Goal: Information Seeking & Learning: Learn about a topic

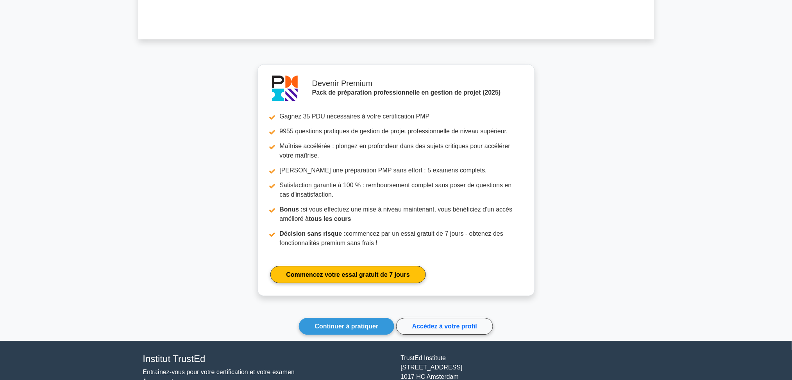
scroll to position [690, 0]
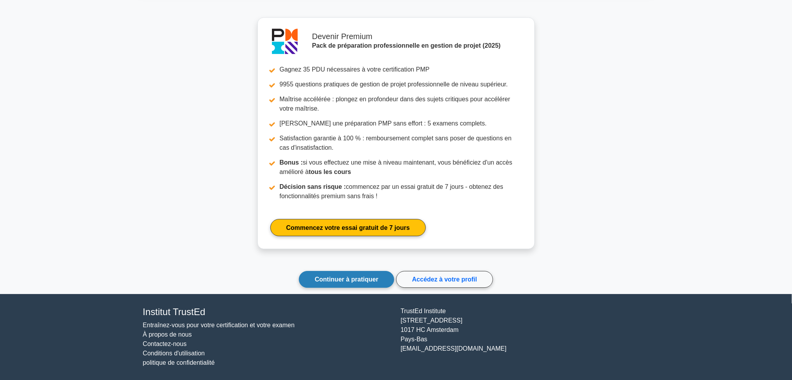
click at [327, 280] on font "Continuer à pratiquer" at bounding box center [347, 279] width 64 height 7
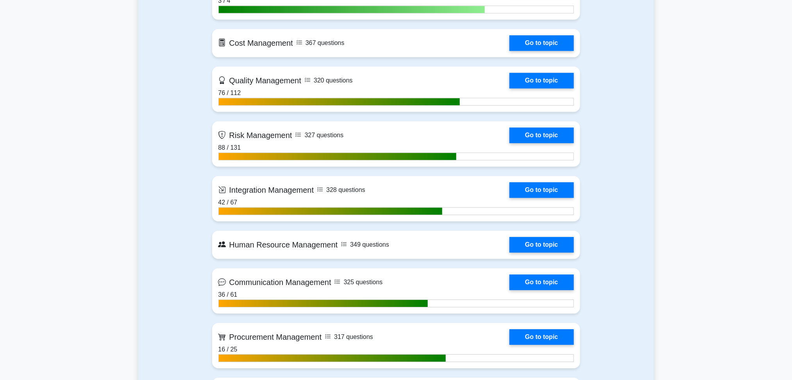
scroll to position [885, 0]
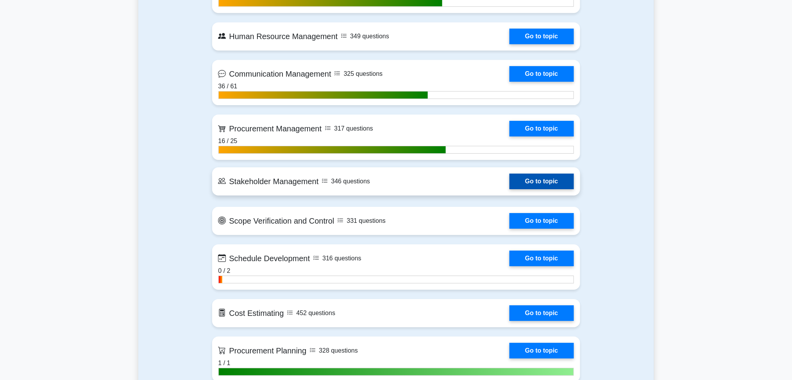
click at [530, 181] on link "Go to topic" at bounding box center [541, 181] width 64 height 16
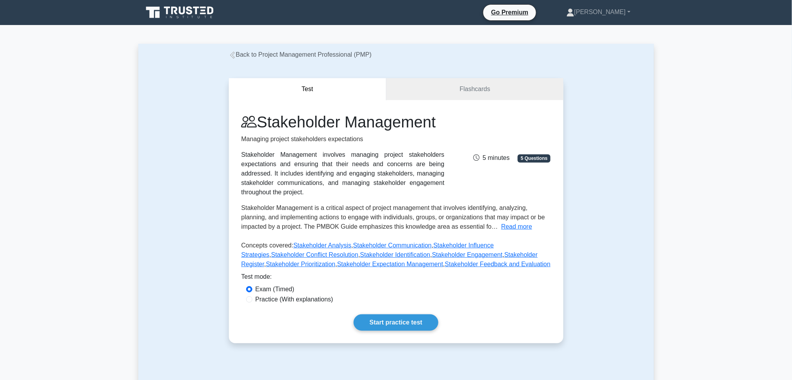
scroll to position [208, 0]
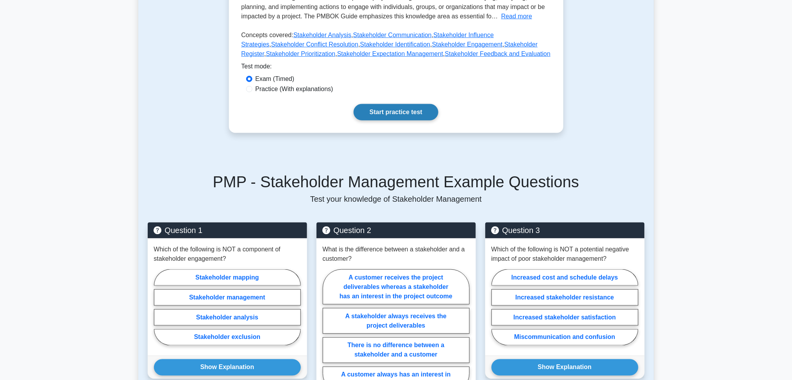
click at [390, 114] on link "Start practice test" at bounding box center [395, 112] width 85 height 16
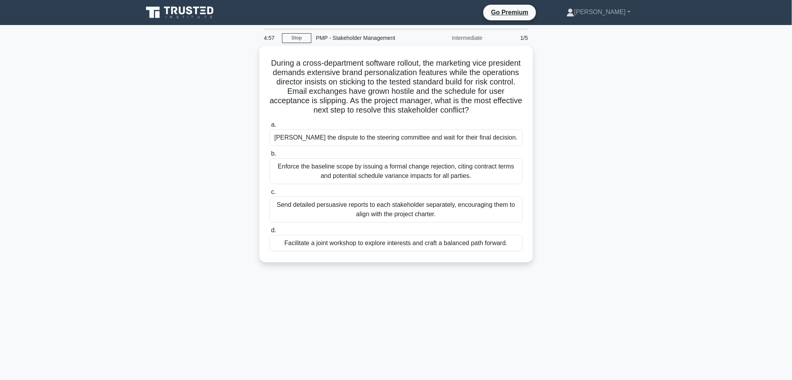
drag, startPoint x: 649, startPoint y: 110, endPoint x: 621, endPoint y: 134, distance: 36.8
click at [648, 110] on div "During a cross-department software rollout, the marketing vice president demand…" at bounding box center [396, 159] width 516 height 226
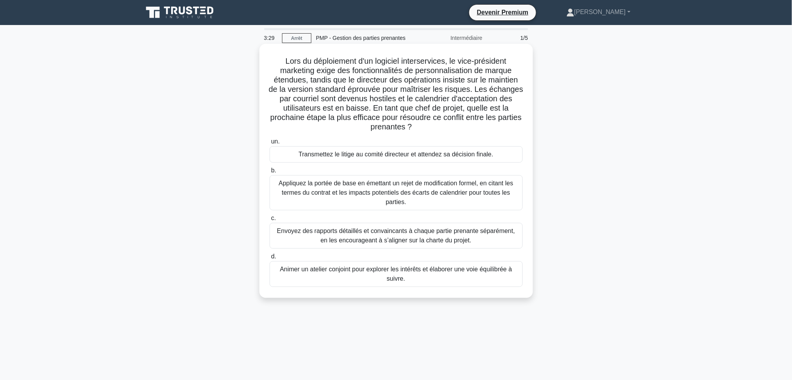
click at [385, 270] on font "Animer un atelier conjoint pour explorer les intérêts et élaborer une voie équi…" at bounding box center [396, 274] width 232 height 16
click at [269, 259] on input "d. Animer un atelier conjoint pour explorer les intérêts et élaborer une voie é…" at bounding box center [269, 256] width 0 height 5
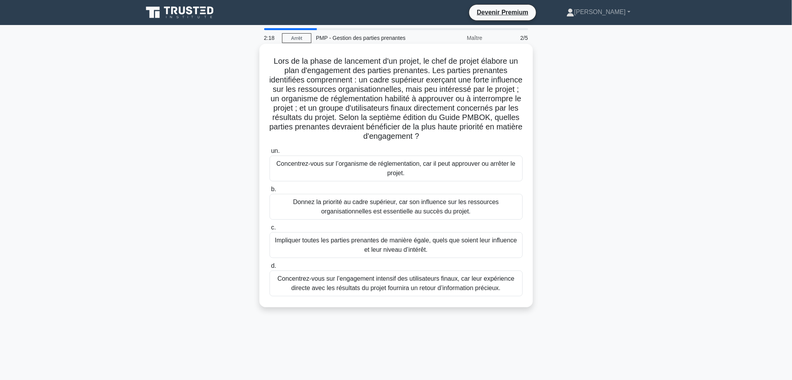
click at [358, 173] on font "Concentrez-vous sur l’organisme de réglementation, car il peut approuver ou arr…" at bounding box center [396, 168] width 246 height 19
click at [269, 153] on input "un. Concentrez-vous sur l’organisme de réglementation, car il peut approuver ou…" at bounding box center [269, 150] width 0 height 5
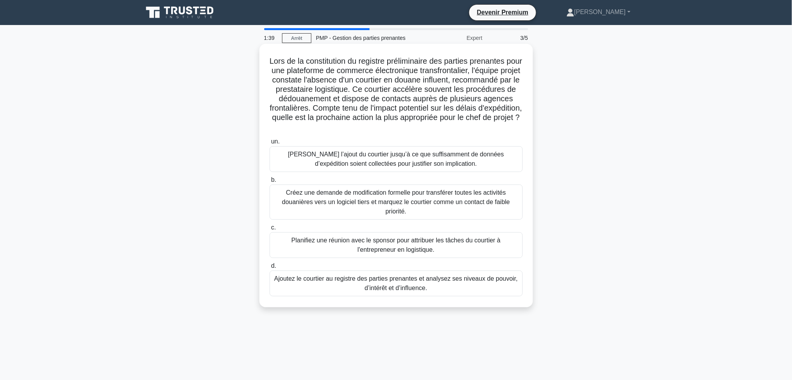
click at [378, 285] on font "Ajoutez le courtier au registre des parties prenantes et analysez ses niveaux d…" at bounding box center [395, 283] width 243 height 16
click at [269, 268] on input "d. Ajoutez le courtier au registre des parties prenantes et analysez ses niveau…" at bounding box center [269, 265] width 0 height 5
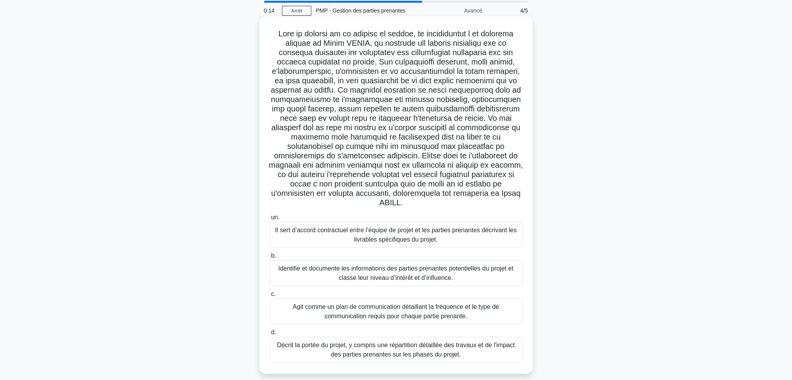
scroll to position [42, 0]
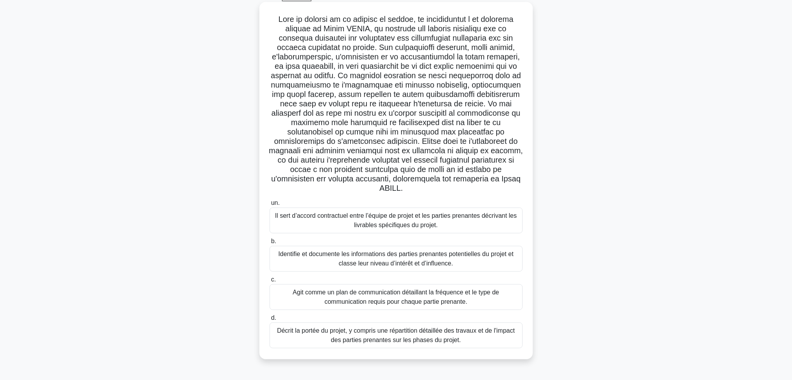
click at [362, 291] on font "Agit comme un plan de communication détaillant la fréquence et le type de commu…" at bounding box center [396, 297] width 206 height 16
click at [269, 282] on input "c. Agit comme un plan de communication détaillant la fréquence et le type de co…" at bounding box center [269, 279] width 0 height 5
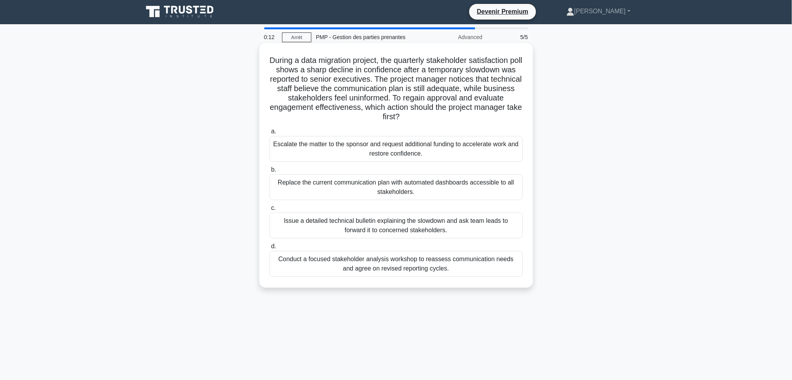
scroll to position [0, 0]
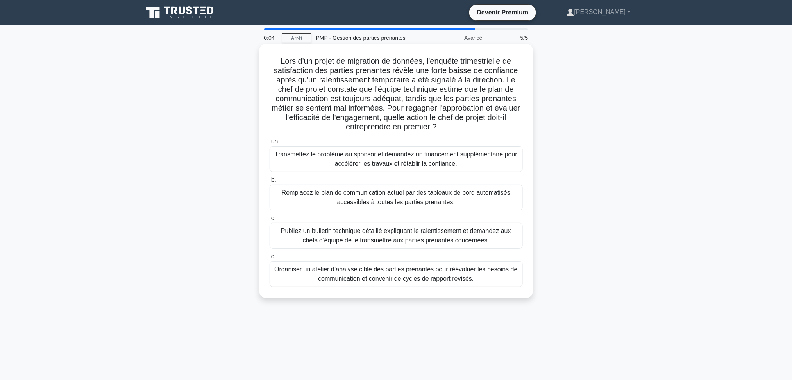
click at [415, 277] on font "Organiser un atelier d’analyse ciblé des parties prenantes pour réévaluer les b…" at bounding box center [395, 274] width 243 height 16
click at [269, 259] on input "d. Organiser un atelier d’analyse ciblé des parties prenantes pour réévaluer le…" at bounding box center [269, 256] width 0 height 5
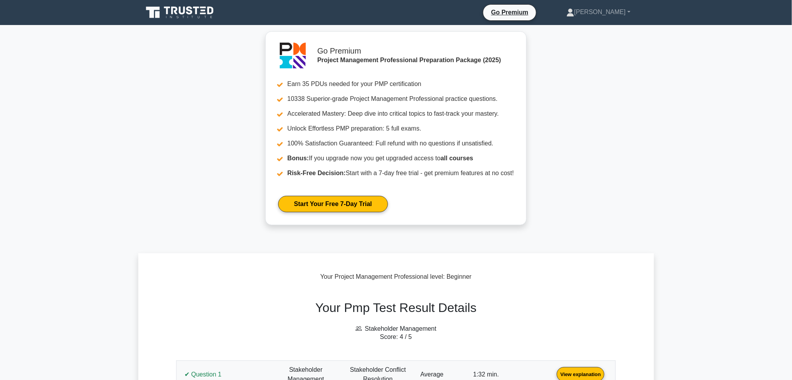
scroll to position [156, 0]
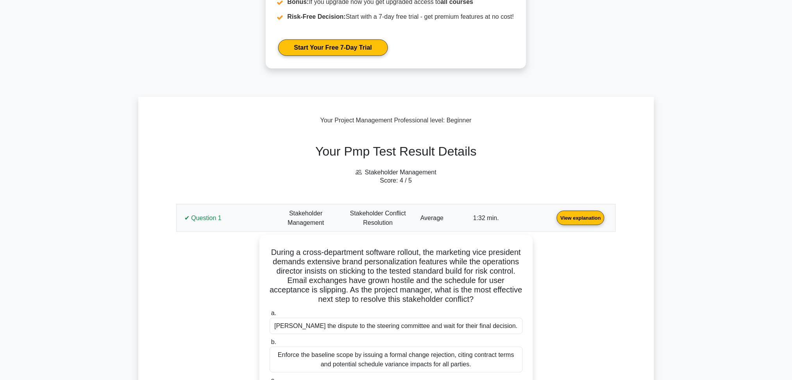
click at [553, 221] on link "View explanation" at bounding box center [580, 217] width 54 height 7
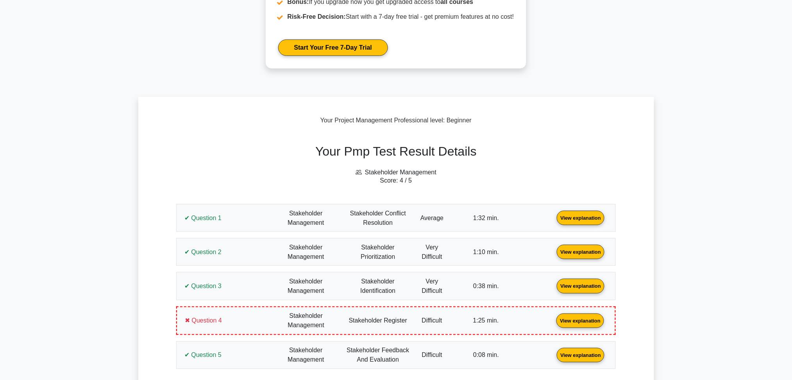
scroll to position [175, 0]
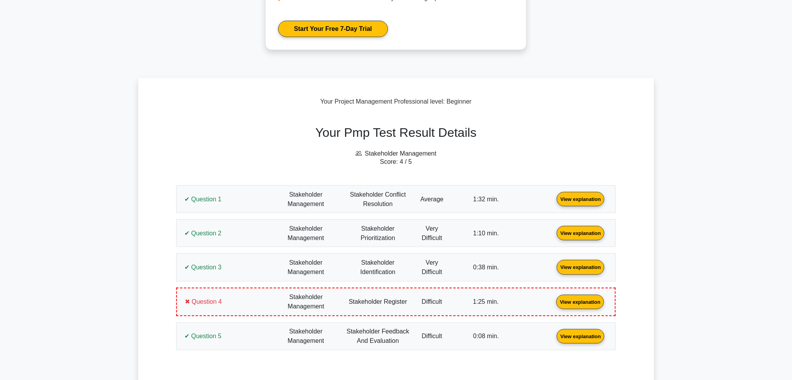
drag, startPoint x: 683, startPoint y: 148, endPoint x: 660, endPoint y: 146, distance: 22.8
click at [683, 149] on main "Go Premium Project Management Professional Preparation Package (2025) Earn 35 P…" at bounding box center [396, 291] width 792 height 882
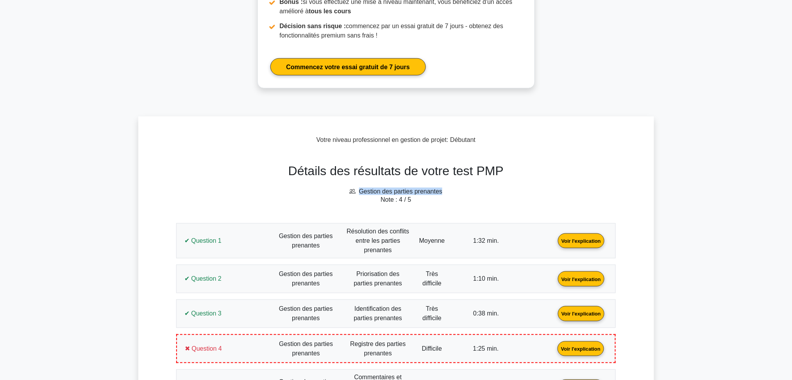
drag, startPoint x: 453, startPoint y: 187, endPoint x: 355, endPoint y: 188, distance: 98.0
click at [355, 188] on h6 "Gestion des parties prenantes" at bounding box center [395, 190] width 449 height 7
copy font "Gestion des parties prenantes"
click at [555, 237] on link "Voir l'explication" at bounding box center [581, 240] width 53 height 7
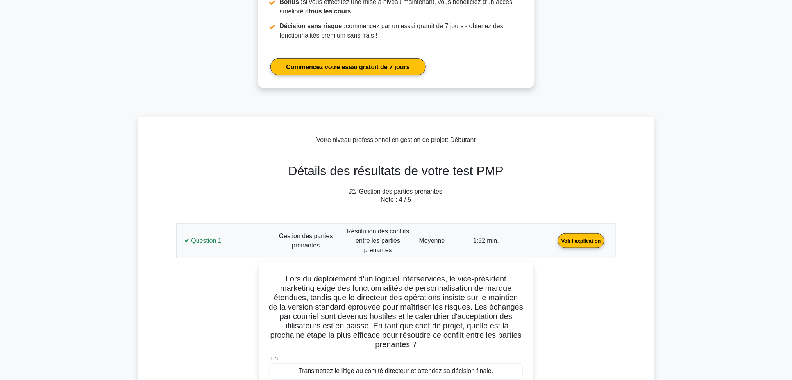
scroll to position [435, 0]
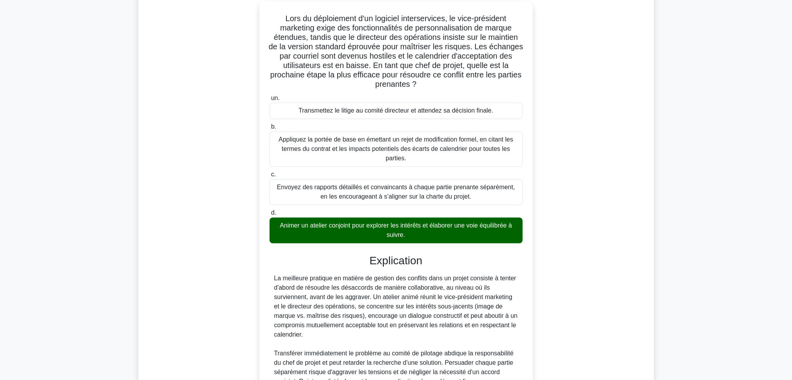
click at [608, 127] on div "Lors du déploiement d'un logiciel interservices, le vice-président marketing ex…" at bounding box center [396, 234] width 430 height 466
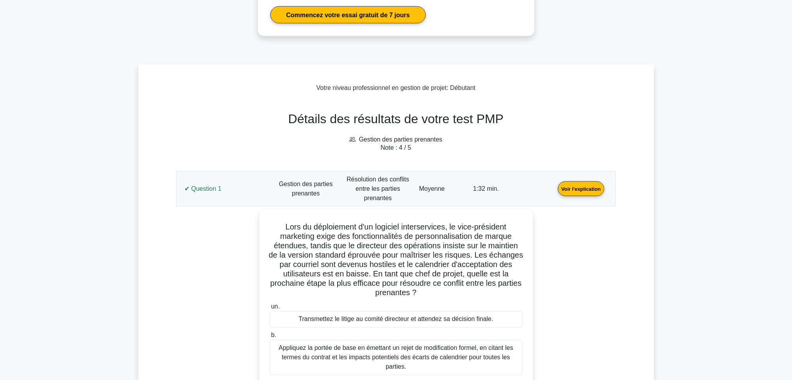
click at [555, 187] on link "Voir l'explication" at bounding box center [581, 188] width 53 height 7
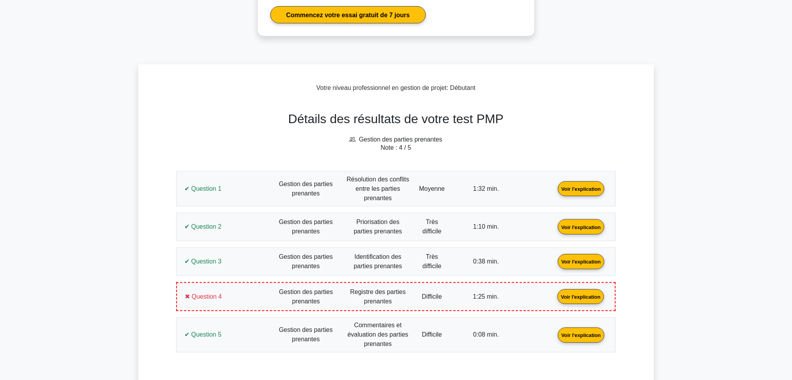
click at [555, 223] on link "Voir l'explication" at bounding box center [581, 226] width 53 height 7
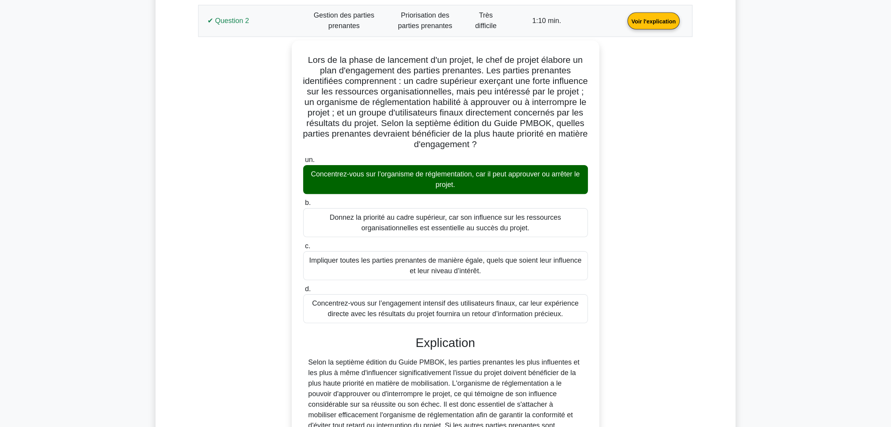
scroll to position [435, 0]
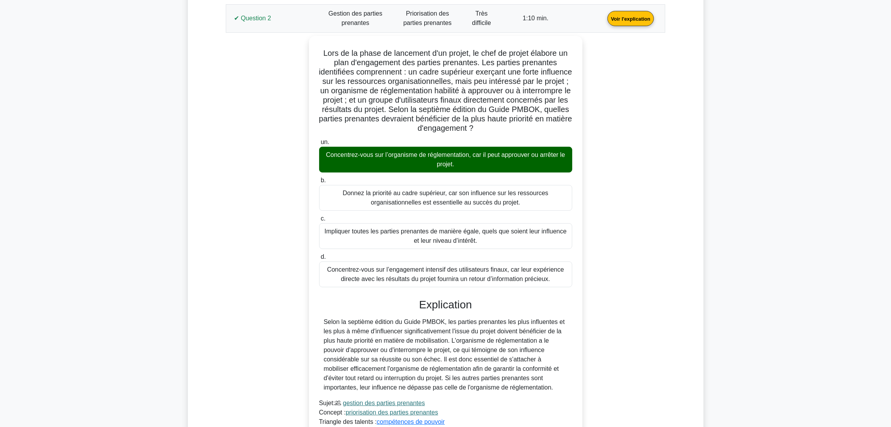
click at [604, 21] on link "Voir l'explication" at bounding box center [630, 18] width 53 height 7
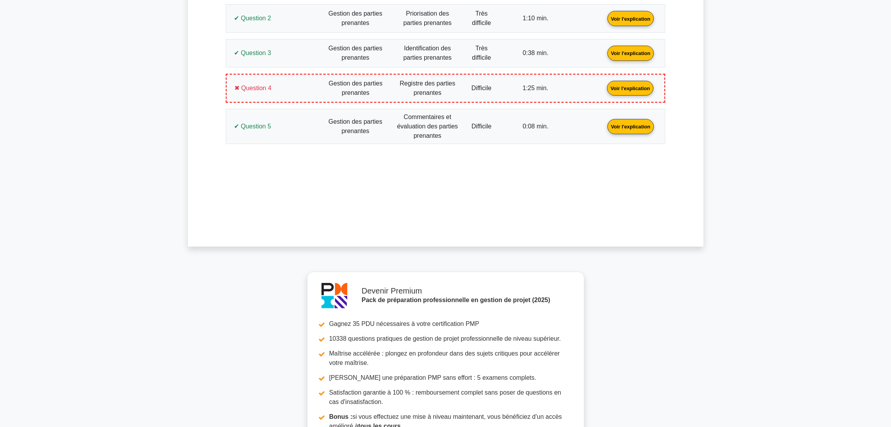
click at [604, 54] on link "Voir l'explication" at bounding box center [630, 52] width 53 height 7
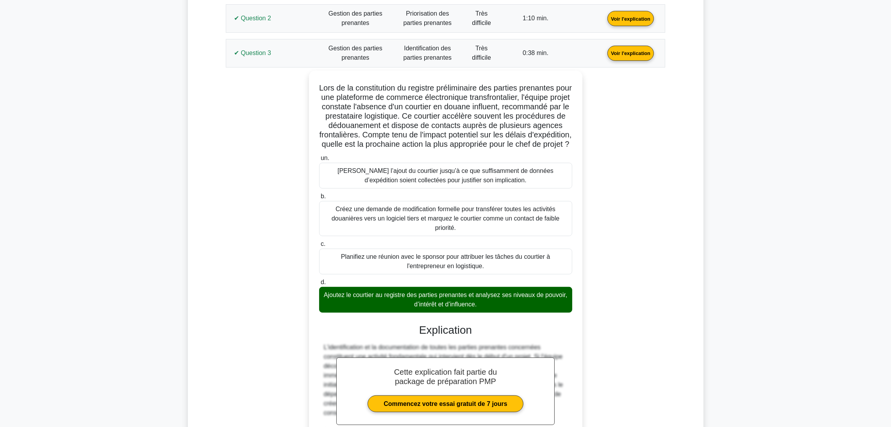
click at [604, 49] on link "Voir l'explication" at bounding box center [630, 52] width 53 height 7
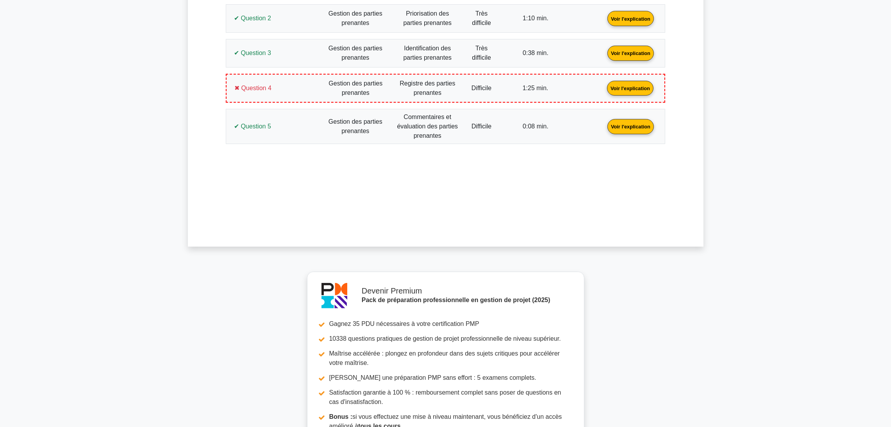
click at [604, 91] on link "Voir l'explication" at bounding box center [630, 87] width 53 height 7
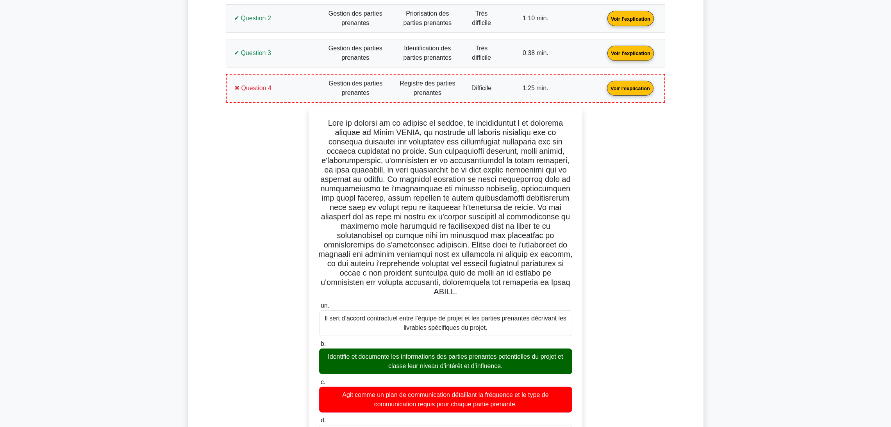
click at [604, 56] on link "Voir l'explication" at bounding box center [630, 52] width 53 height 7
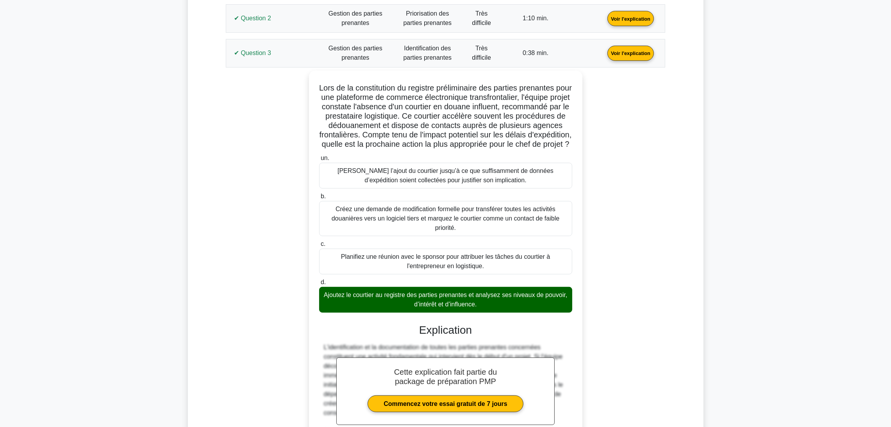
click at [604, 56] on link "Voir l'explication" at bounding box center [630, 52] width 53 height 7
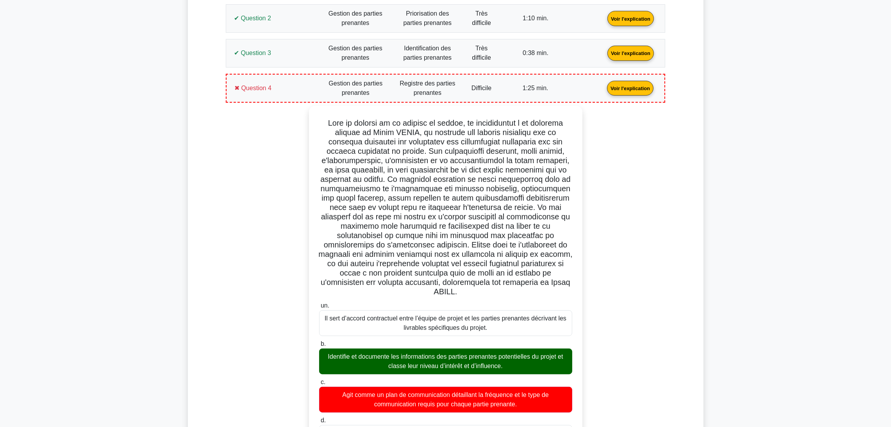
click at [604, 89] on link "Voir l'explication" at bounding box center [630, 87] width 53 height 7
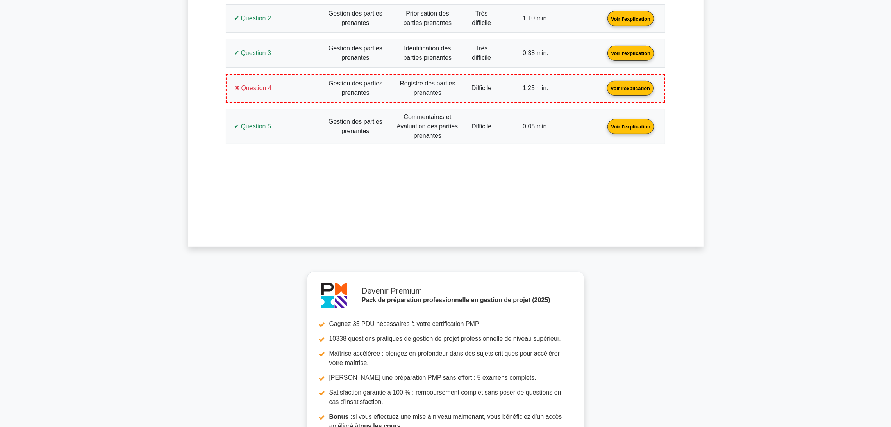
click at [604, 91] on link "Voir l'explication" at bounding box center [630, 87] width 53 height 7
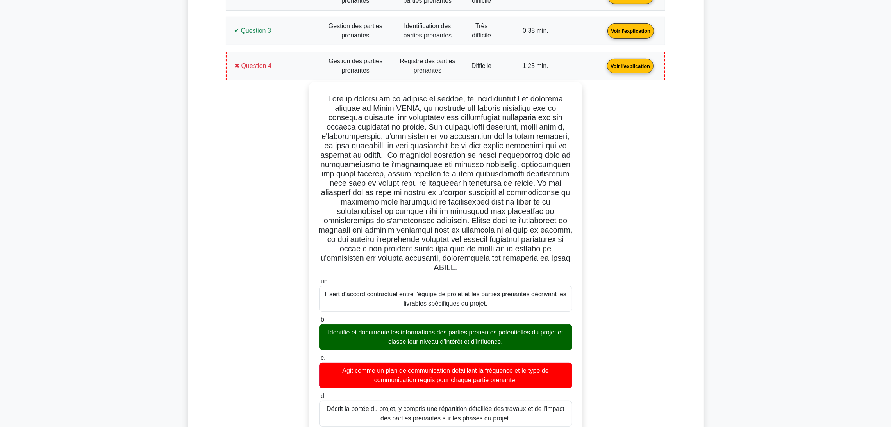
scroll to position [494, 0]
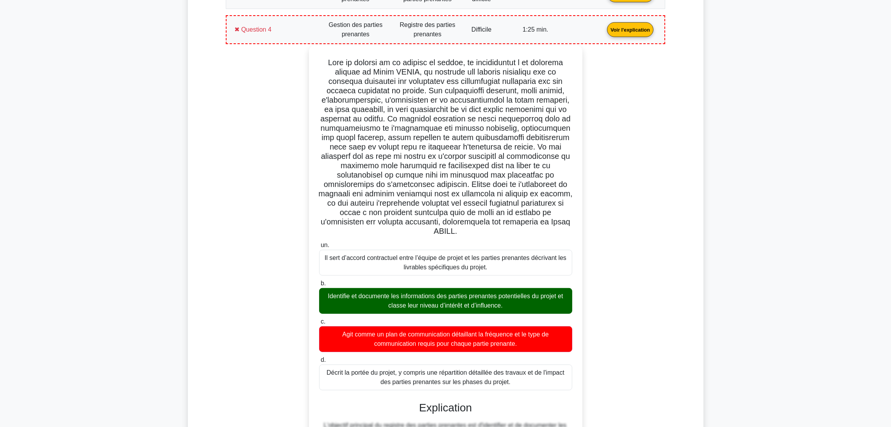
drag, startPoint x: 514, startPoint y: 374, endPoint x: 329, endPoint y: 65, distance: 359.6
click at [329, 65] on div "un. Il sert d’accord contractuel entre l’équipe de projet et les parties prenan…" at bounding box center [445, 306] width 267 height 516
copy div "Dans le domaine de la gestion de projet, et conformément à la septième édition …"
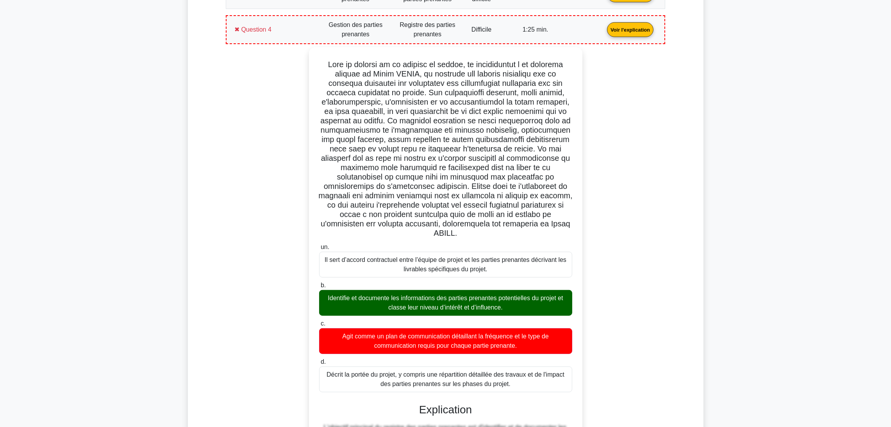
click at [250, 187] on div "un. Il sert d’accord contractuel entre l’équipe de projet et les parties prenan…" at bounding box center [445, 313] width 430 height 532
click at [604, 26] on link "Voir l'explication" at bounding box center [630, 29] width 53 height 7
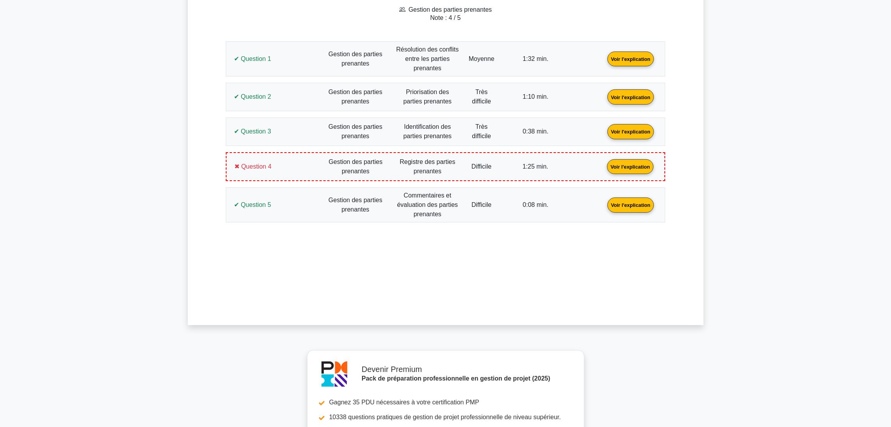
scroll to position [377, 0]
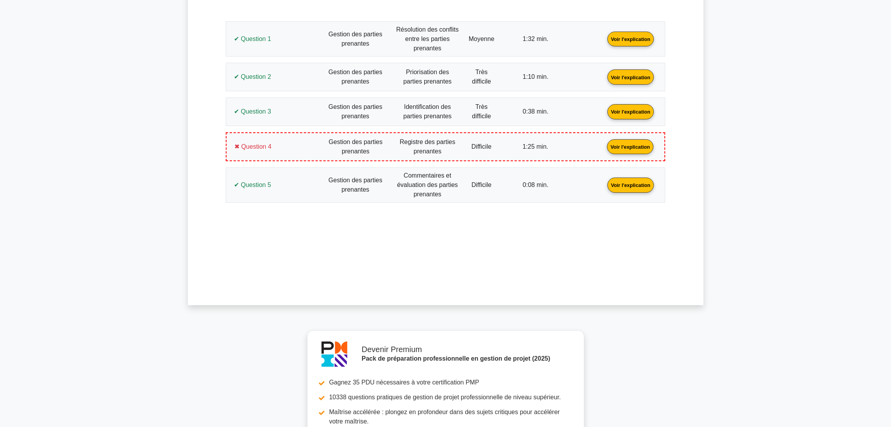
click at [604, 183] on link "Voir l'explication" at bounding box center [630, 185] width 53 height 7
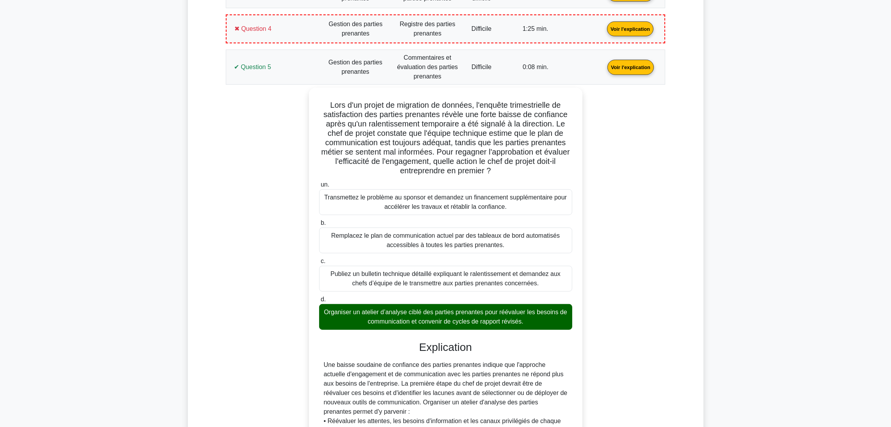
scroll to position [494, 0]
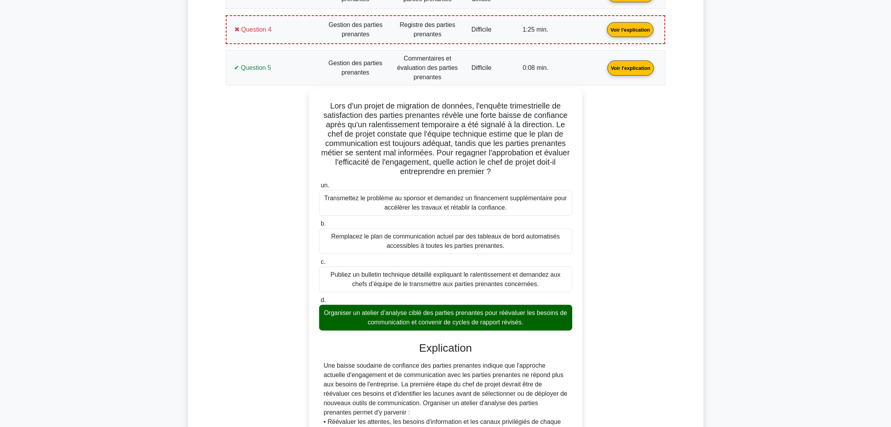
click at [626, 254] on div "Lors d'un projet de migration de données, l'enquête trimestrielle de satisfacti…" at bounding box center [445, 373] width 430 height 569
click at [604, 64] on link "Voir l'explication" at bounding box center [630, 67] width 53 height 7
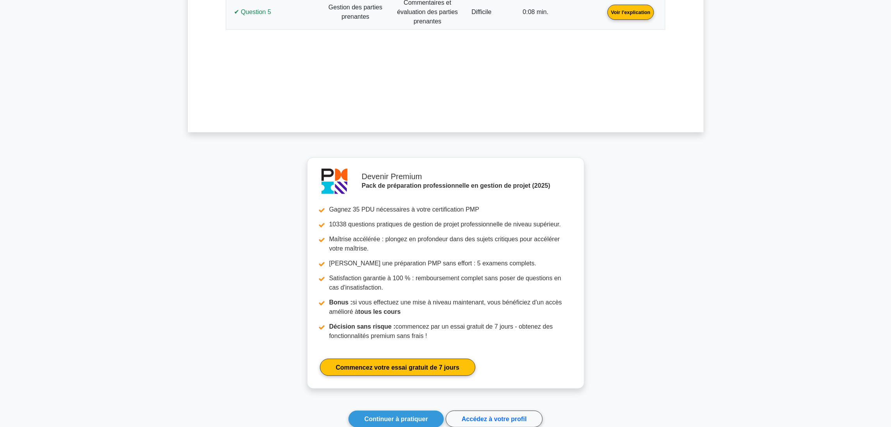
scroll to position [642, 0]
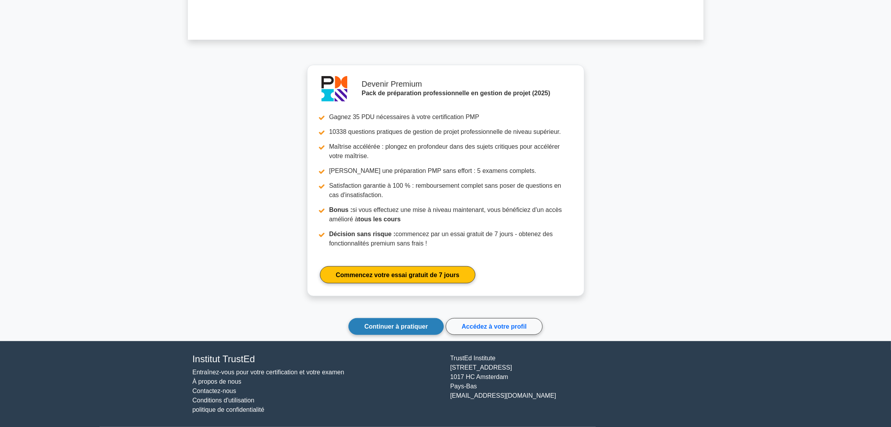
click at [414, 319] on link "Continuer à pratiquer" at bounding box center [396, 326] width 96 height 17
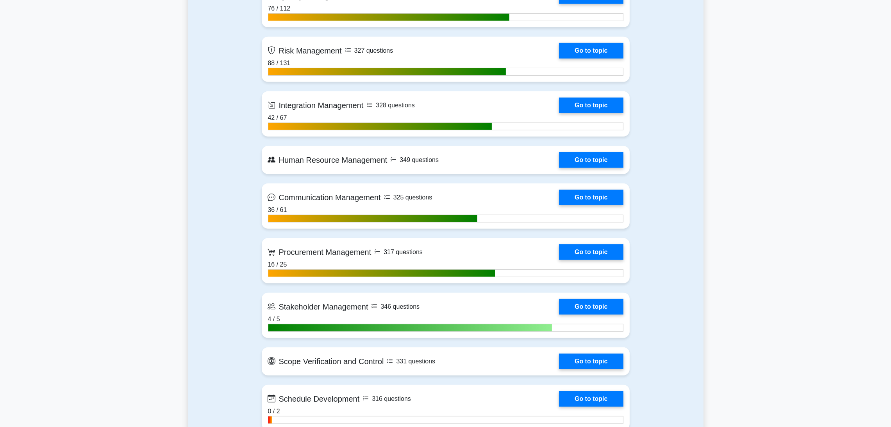
scroll to position [996, 0]
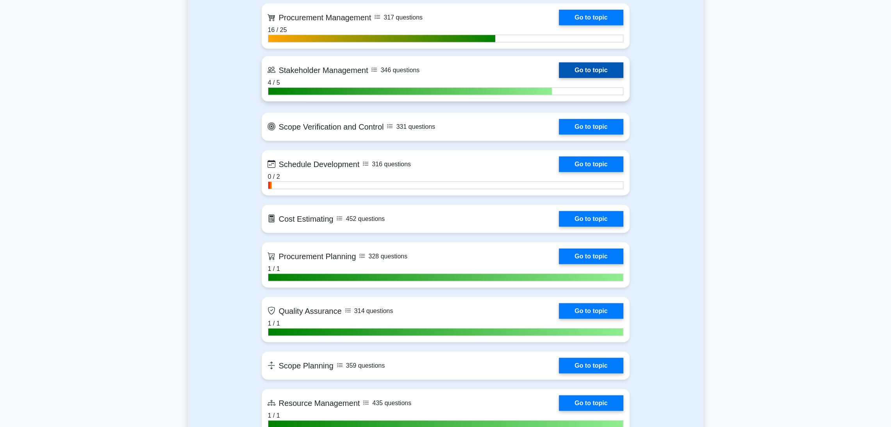
click at [570, 74] on link "Go to topic" at bounding box center [591, 70] width 64 height 16
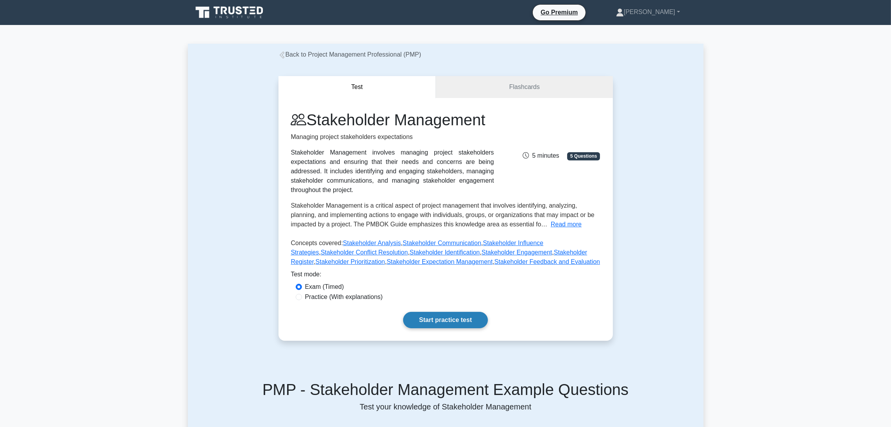
click at [461, 317] on link "Start practice test" at bounding box center [445, 320] width 85 height 16
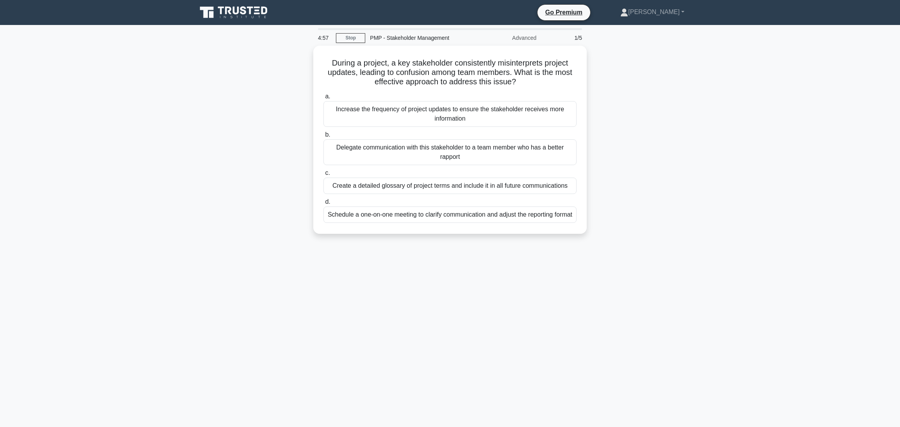
click at [683, 150] on div "During a project, a key stakeholder consistently misinterprets project updates,…" at bounding box center [450, 145] width 516 height 198
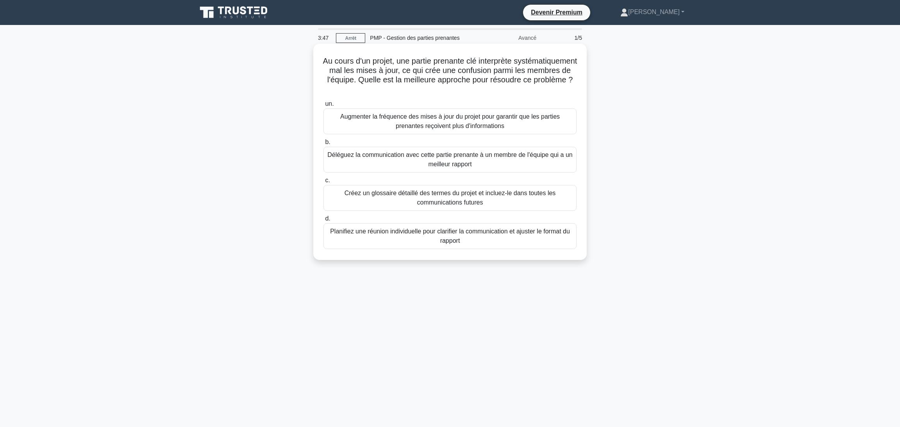
click at [454, 204] on font "Créez un glossaire détaillé des termes du projet et incluez-le dans toutes les …" at bounding box center [449, 198] width 211 height 16
click at [323, 183] on input "c. Créez un glossaire détaillé des termes du projet et incluez-le dans toutes l…" at bounding box center [323, 180] width 0 height 5
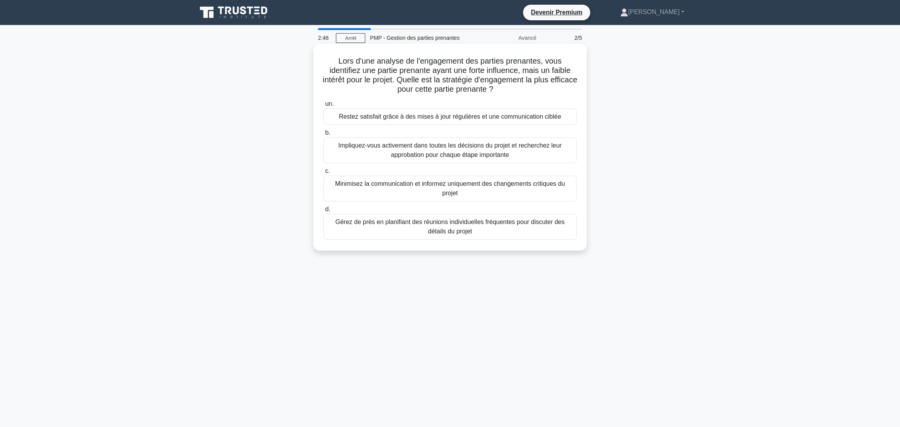
click at [434, 112] on font "Restez satisfait grâce à des mises à jour régulières et une communication ciblée" at bounding box center [450, 116] width 222 height 9
click at [323, 107] on input "un. Restez satisfait grâce à des mises à jour régulières et une communication c…" at bounding box center [323, 104] width 0 height 5
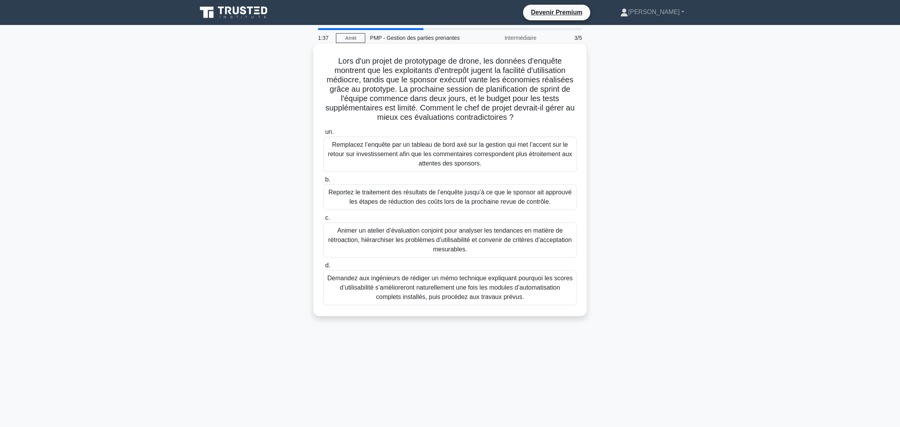
click at [443, 239] on font "Animer un atelier d’évaluation conjoint pour analyser les tendances en matière …" at bounding box center [449, 239] width 243 height 25
click at [323, 221] on input "c. Animer un atelier d’évaluation conjoint pour analyser les tendances en matiè…" at bounding box center [323, 218] width 0 height 5
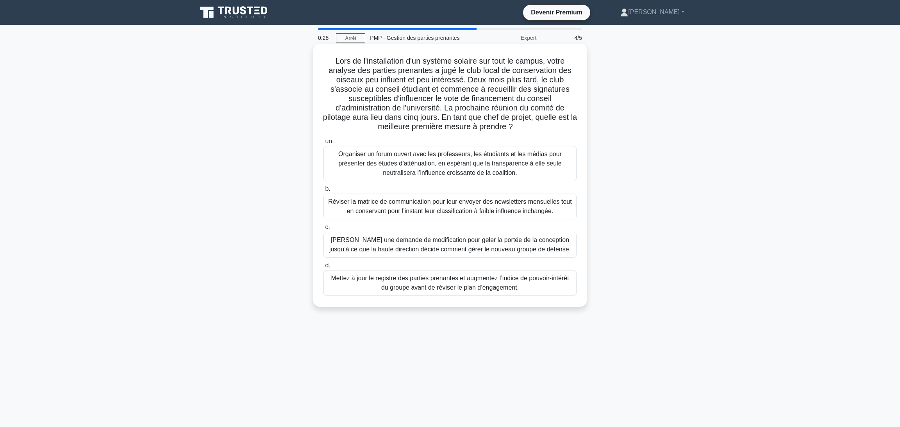
click at [467, 286] on font "Mettez à jour le registre des parties prenantes et augmentez l’indice de pouvoi…" at bounding box center [450, 283] width 238 height 16
click at [323, 268] on input "d. Mettez à jour le registre des parties prenantes et augmentez l’indice de pou…" at bounding box center [323, 265] width 0 height 5
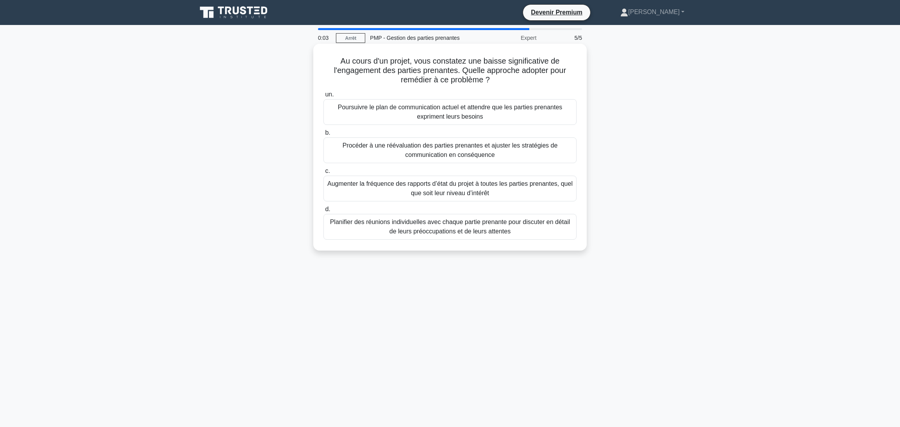
click at [463, 153] on font "Procéder à une réévaluation des parties prenantes et ajuster les stratégies de …" at bounding box center [450, 150] width 215 height 16
click at [323, 136] on input "b. Procéder à une réévaluation des parties prenantes et ajuster les stratégies …" at bounding box center [323, 132] width 0 height 5
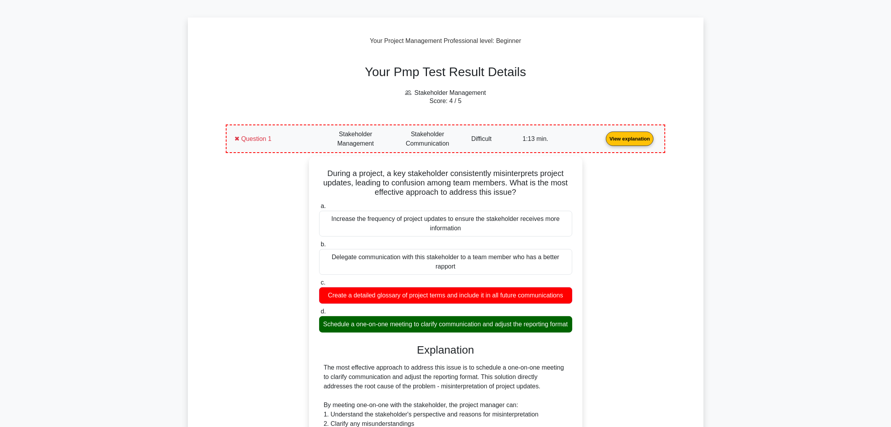
scroll to position [117, 0]
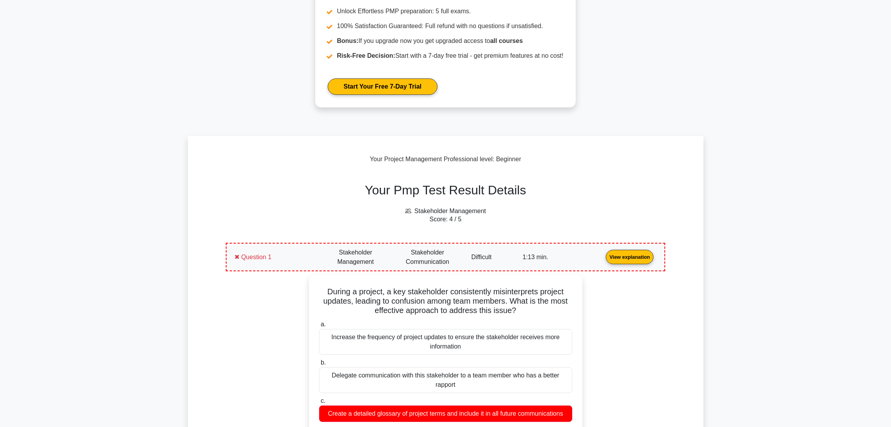
drag, startPoint x: 252, startPoint y: 251, endPoint x: 196, endPoint y: 248, distance: 55.9
click at [603, 253] on link "View explanation" at bounding box center [630, 256] width 54 height 7
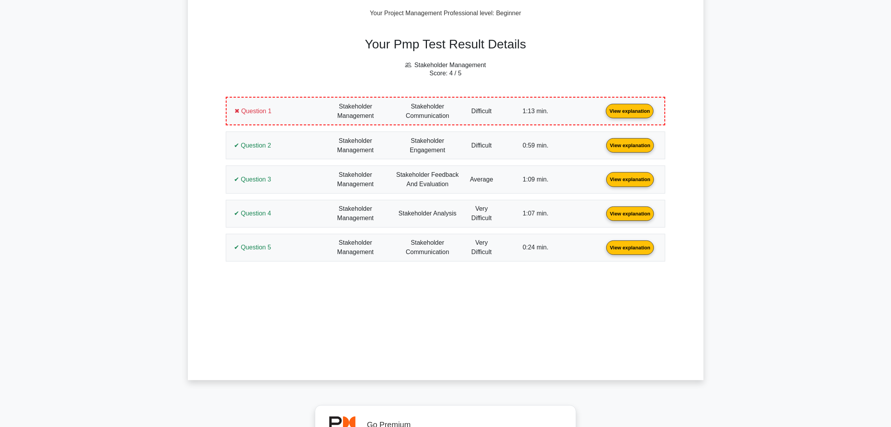
scroll to position [293, 0]
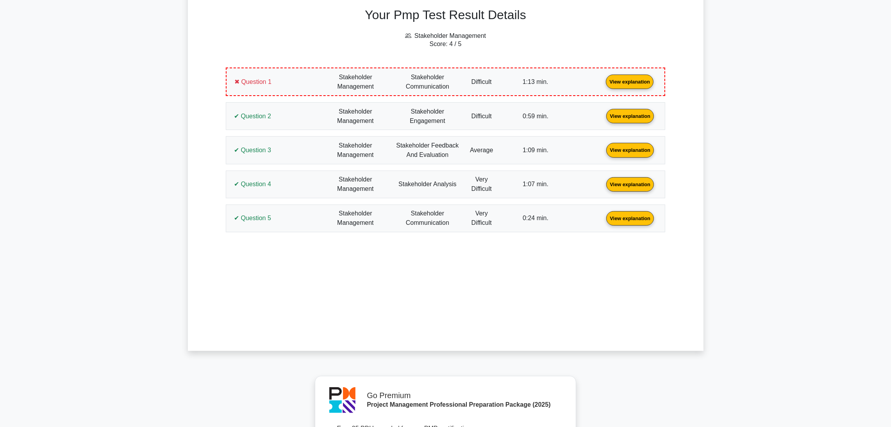
click at [603, 78] on link "View explanation" at bounding box center [630, 81] width 54 height 7
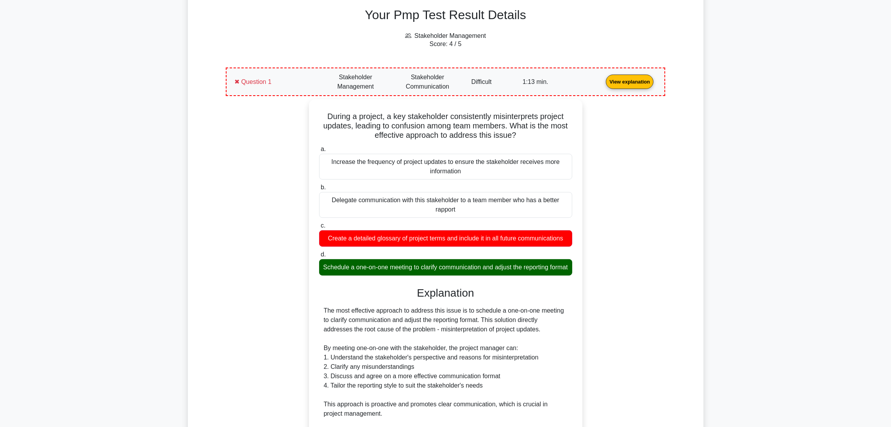
click at [651, 196] on div "During a project, a key stakeholder consistently misinterprets project updates,…" at bounding box center [445, 355] width 430 height 513
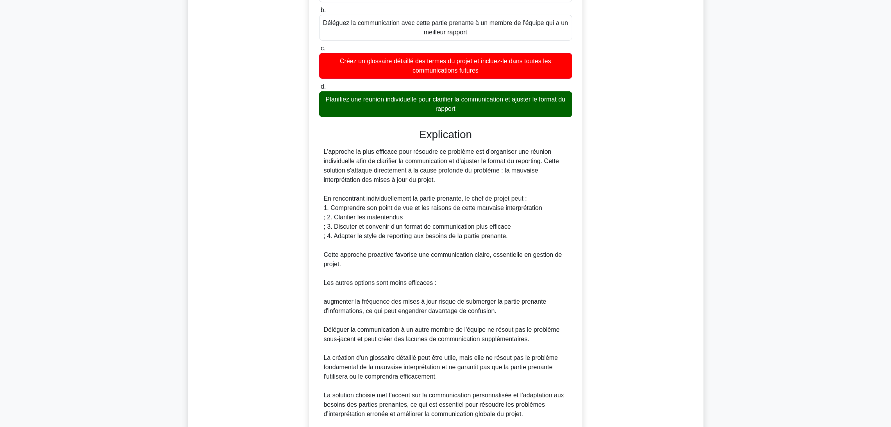
scroll to position [389, 0]
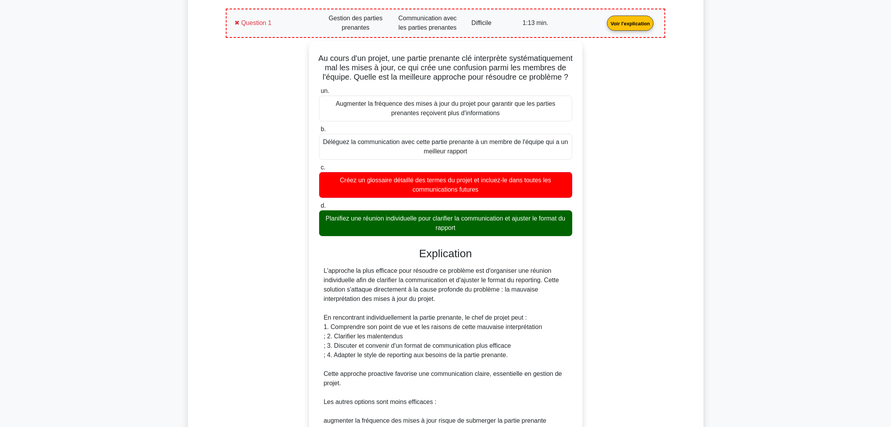
click at [604, 26] on link "Voir l'explication" at bounding box center [630, 23] width 53 height 7
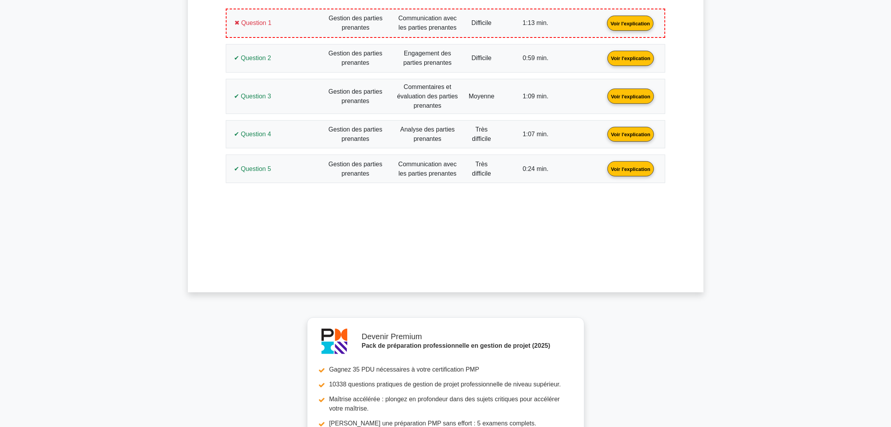
click at [604, 59] on link "Voir l'explication" at bounding box center [630, 57] width 53 height 7
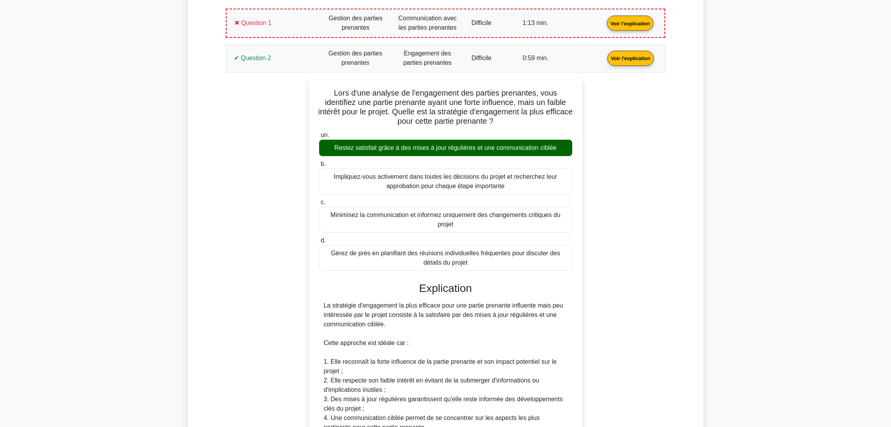
drag, startPoint x: 892, startPoint y: 1, endPoint x: 642, endPoint y: 223, distance: 333.9
click at [642, 223] on div "Lors d'une analyse de l'engagement des parties prenantes, vous identifiez une p…" at bounding box center [445, 365] width 430 height 579
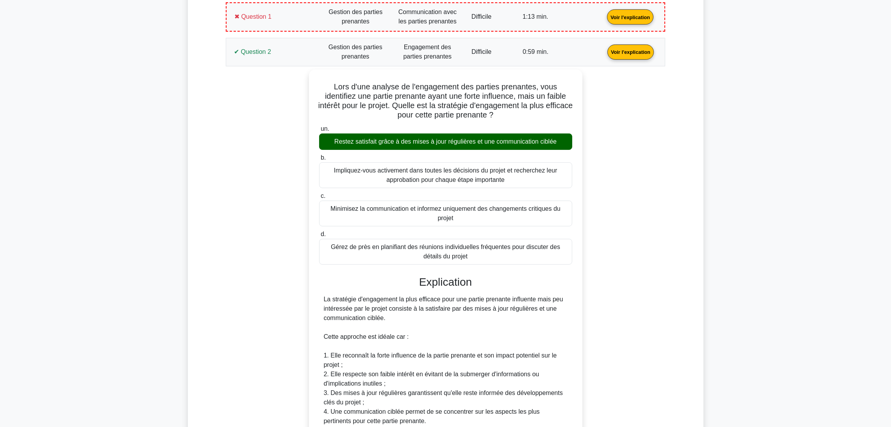
scroll to position [331, 0]
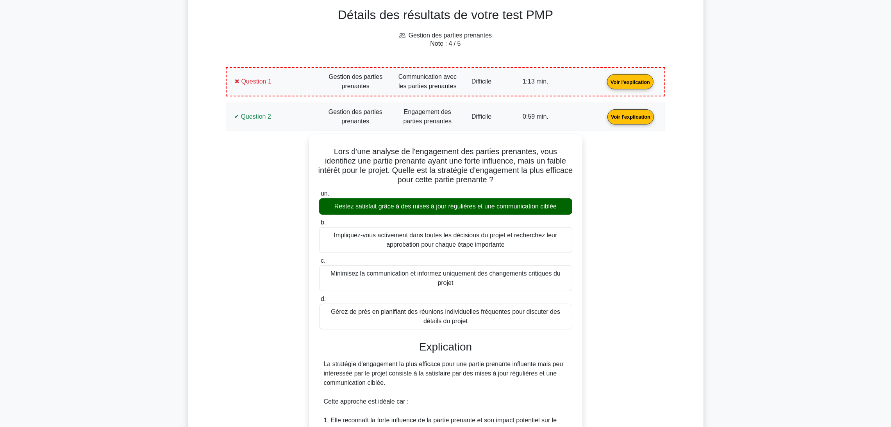
click at [604, 120] on link "Voir l'explication" at bounding box center [630, 116] width 53 height 7
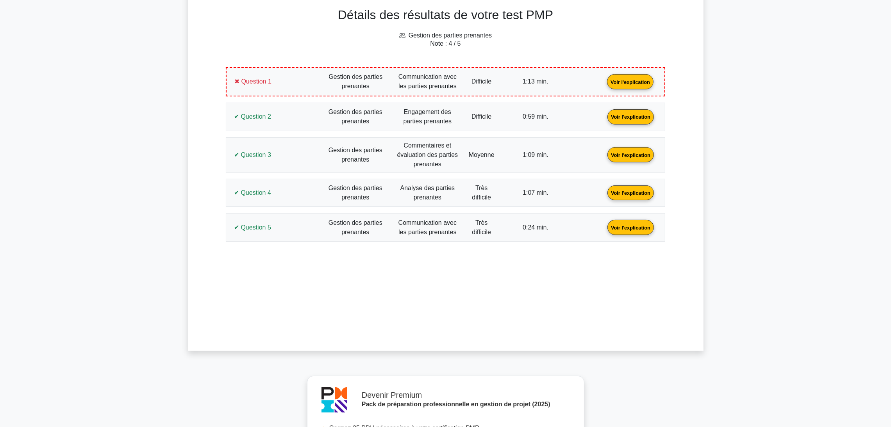
click at [604, 157] on link "Voir l'explication" at bounding box center [630, 154] width 53 height 7
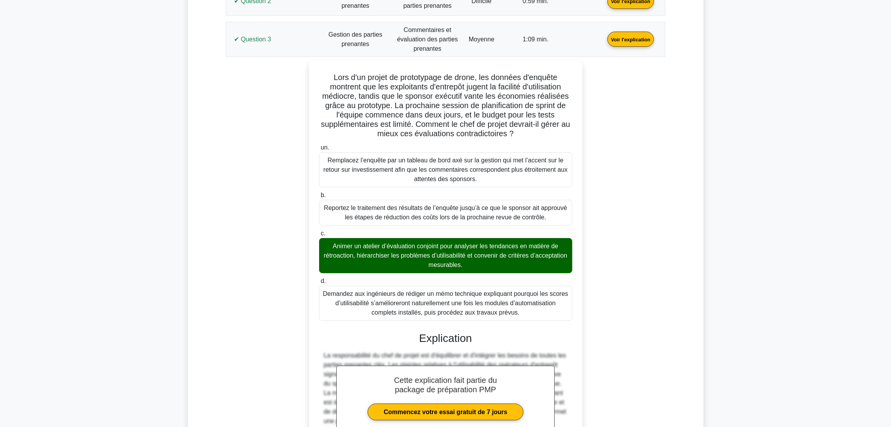
scroll to position [448, 0]
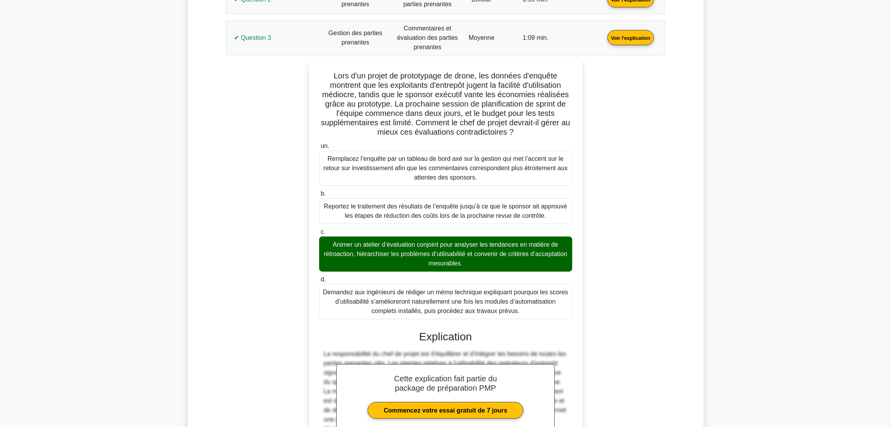
click at [604, 41] on link "Voir l'explication" at bounding box center [630, 37] width 53 height 7
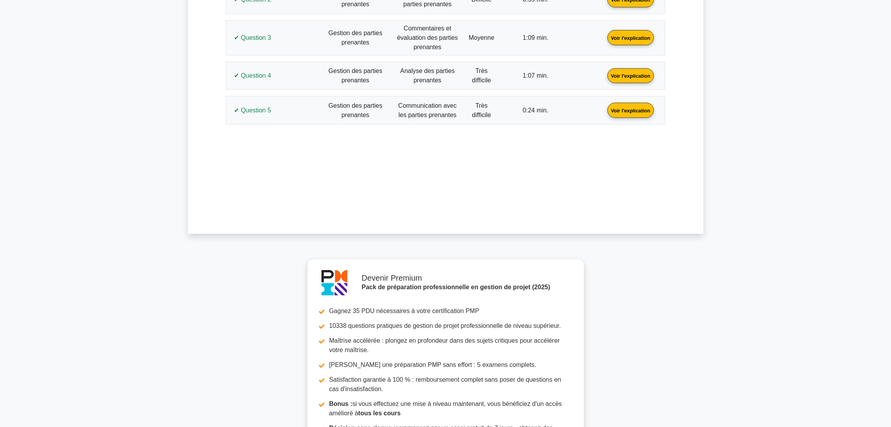
click at [604, 79] on link "Voir l'explication" at bounding box center [630, 75] width 53 height 7
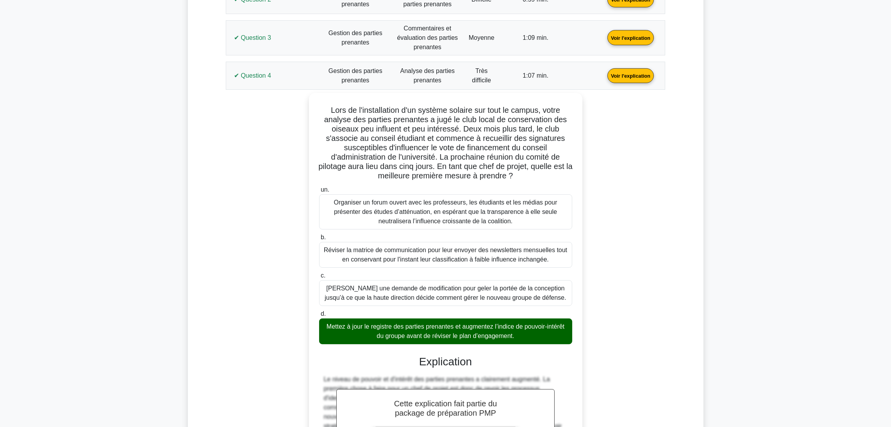
click at [780, 97] on main "Devenir Premium Pack de préparation professionnelle en gestion de projet (2025)…" at bounding box center [445, 294] width 891 height 1434
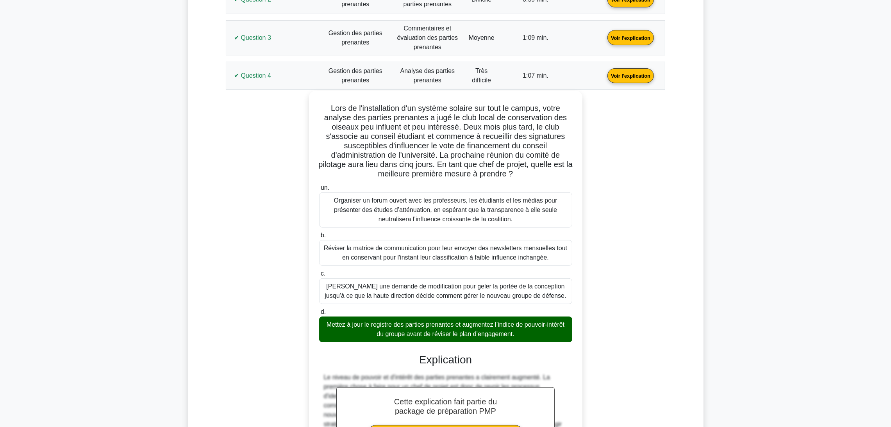
drag, startPoint x: 528, startPoint y: 338, endPoint x: 325, endPoint y: 106, distance: 308.3
click at [325, 106] on div "Lors de l'installation d'un système solaire sur tout le campus, votre analyse d…" at bounding box center [445, 343] width 267 height 498
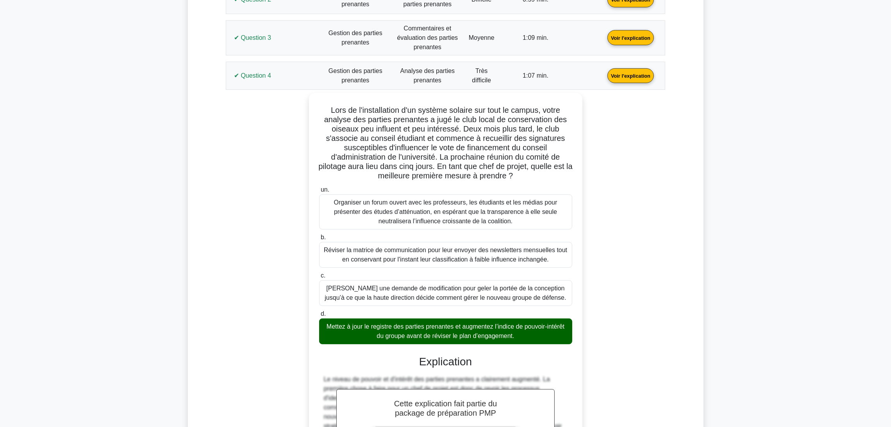
copy div "Lors de l'installation d'un système solaire sur tout le campus, votre analyse d…"
click at [276, 207] on div "Lors de l'installation d'un système solaire sur tout le campus, votre analyse d…" at bounding box center [445, 349] width 430 height 513
click at [604, 77] on link "Voir l'explication" at bounding box center [630, 75] width 53 height 7
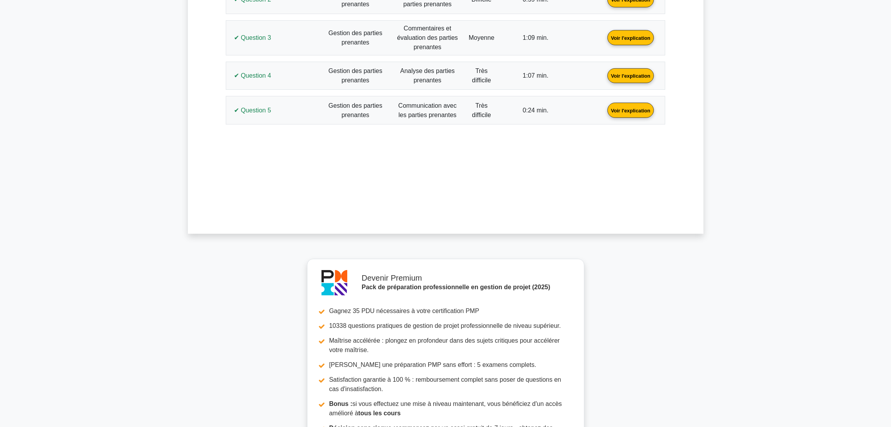
click at [604, 113] on link "Voir l'explication" at bounding box center [630, 110] width 53 height 7
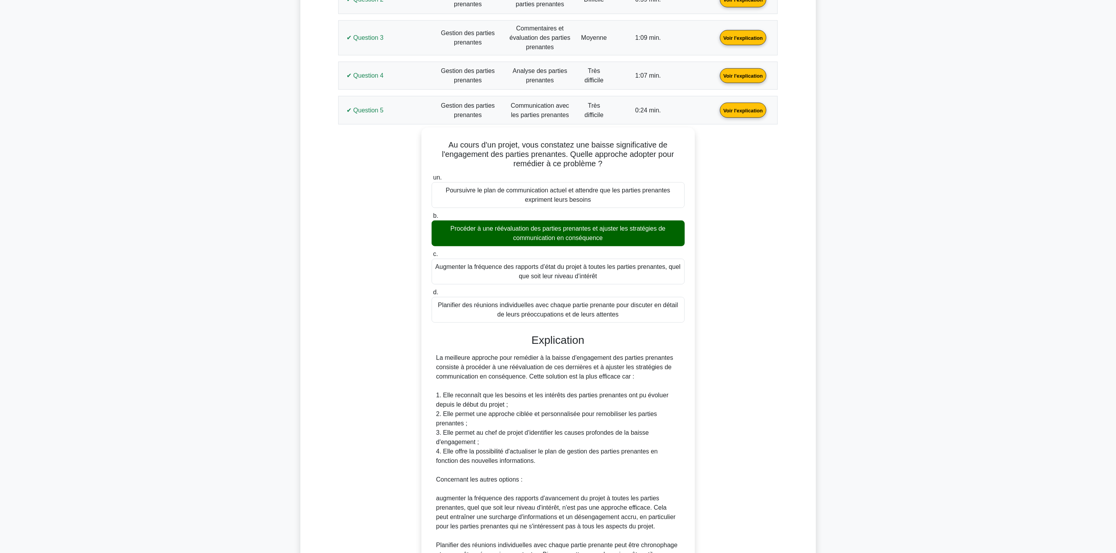
click at [717, 113] on link "Voir l'explication" at bounding box center [743, 110] width 53 height 7
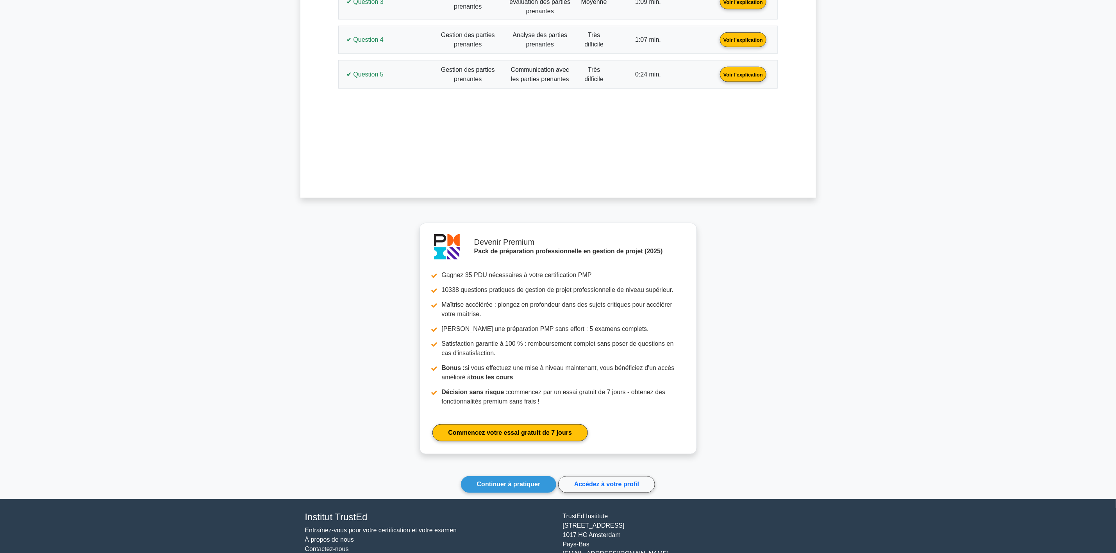
scroll to position [519, 0]
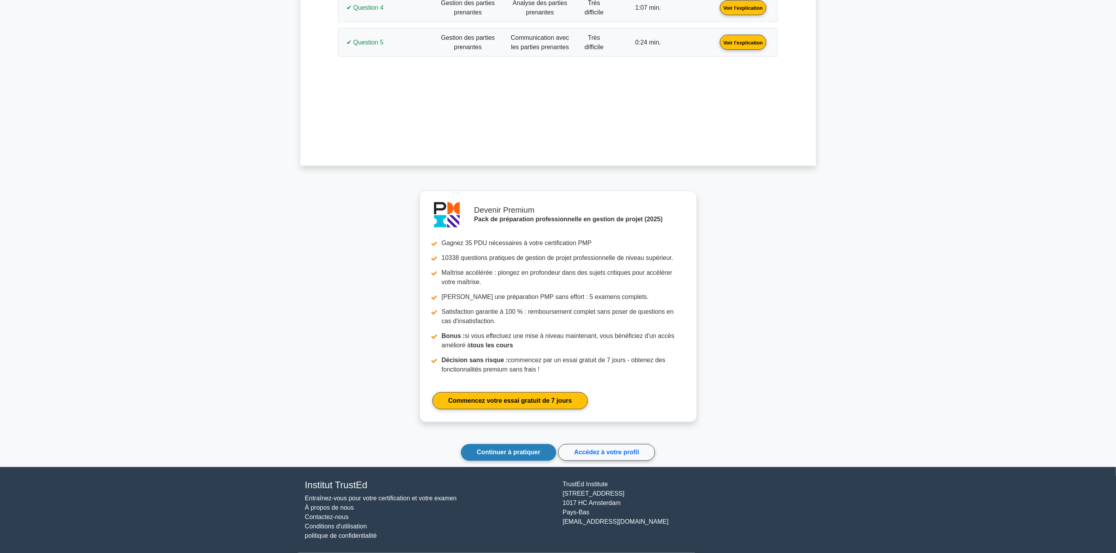
click at [499, 427] on font "Continuer à pratiquer" at bounding box center [509, 453] width 64 height 7
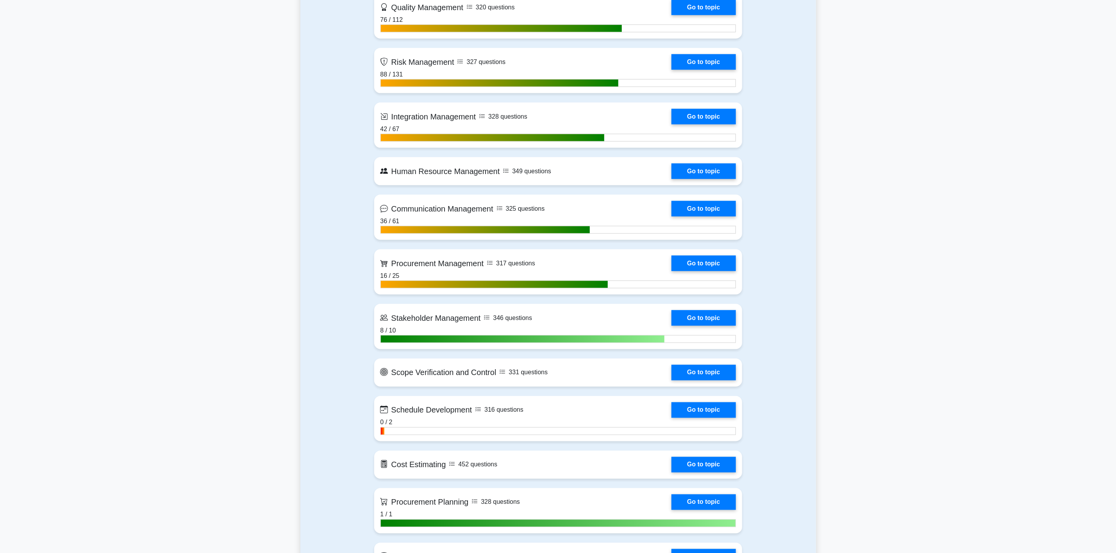
scroll to position [762, 0]
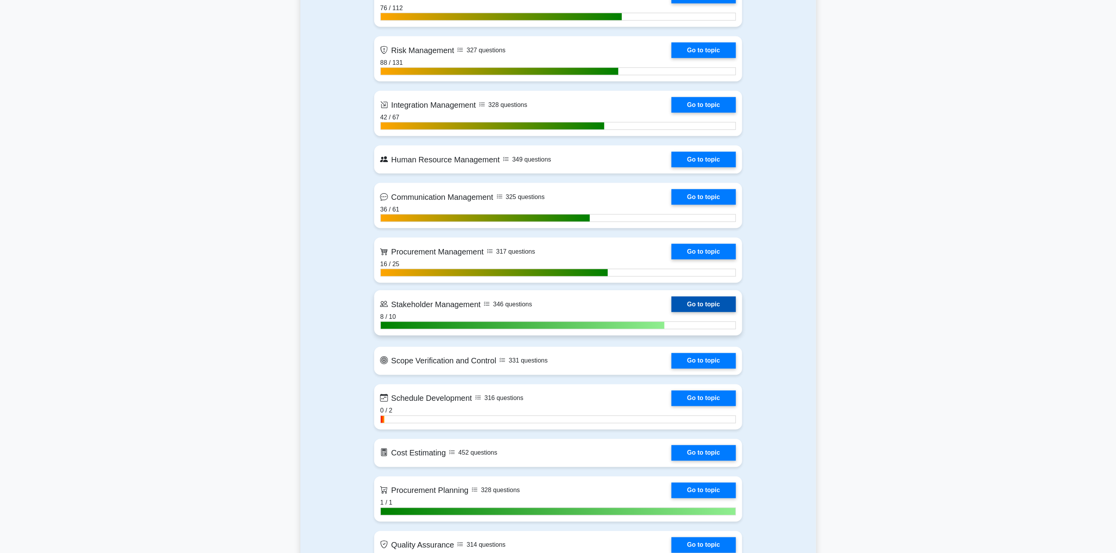
click at [689, 303] on link "Go to topic" at bounding box center [703, 305] width 64 height 16
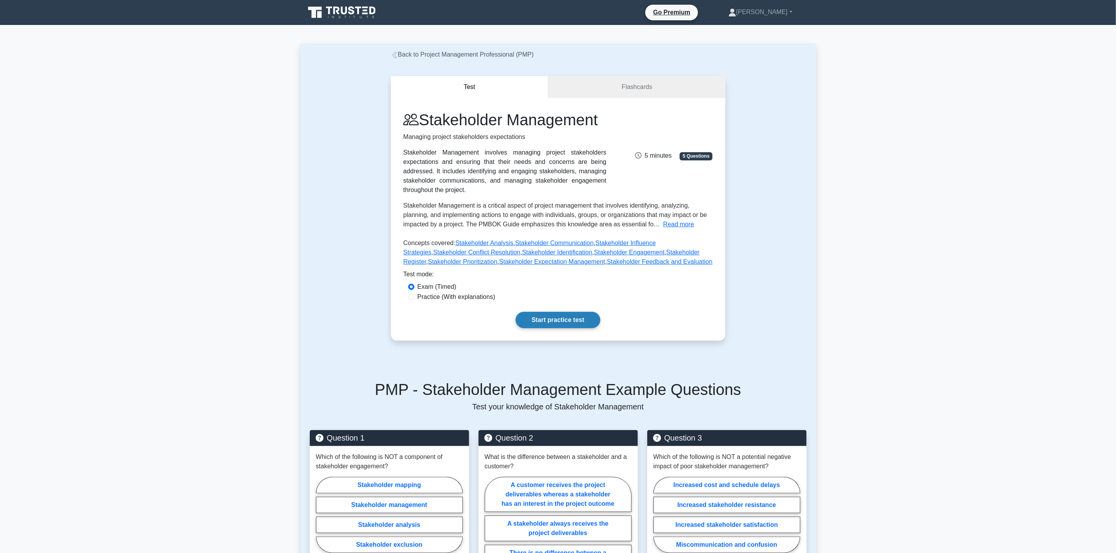
click at [581, 321] on link "Start practice test" at bounding box center [558, 320] width 85 height 16
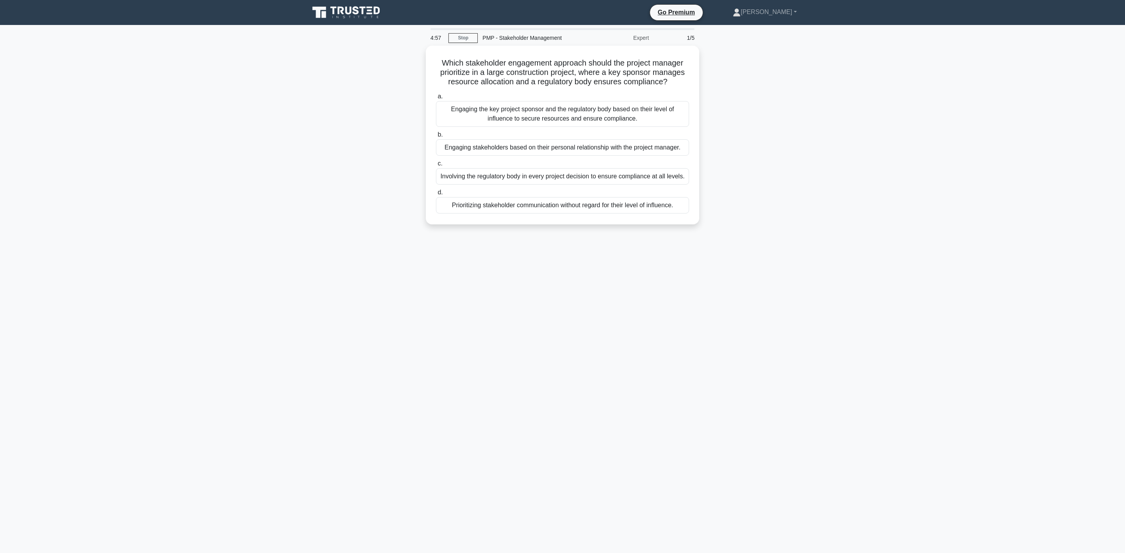
drag, startPoint x: 784, startPoint y: 175, endPoint x: 766, endPoint y: 191, distance: 24.3
click at [784, 175] on div "Which stakeholder engagement approach should the project manager prioritize in …" at bounding box center [563, 140] width 516 height 188
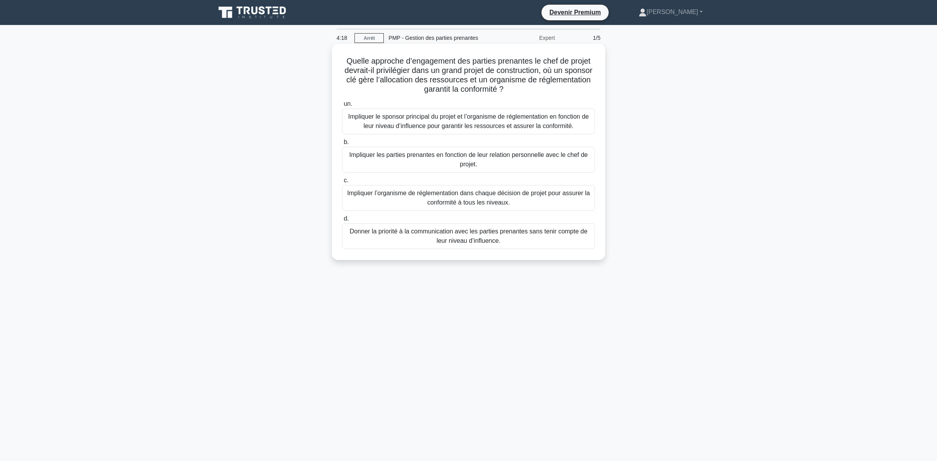
click at [516, 121] on font "Impliquer le sponsor principal du projet et l’organisme de réglementation en fo…" at bounding box center [469, 121] width 246 height 19
click at [342, 107] on input "un. Impliquer le sponsor principal du projet et l’organisme de réglementation e…" at bounding box center [342, 104] width 0 height 5
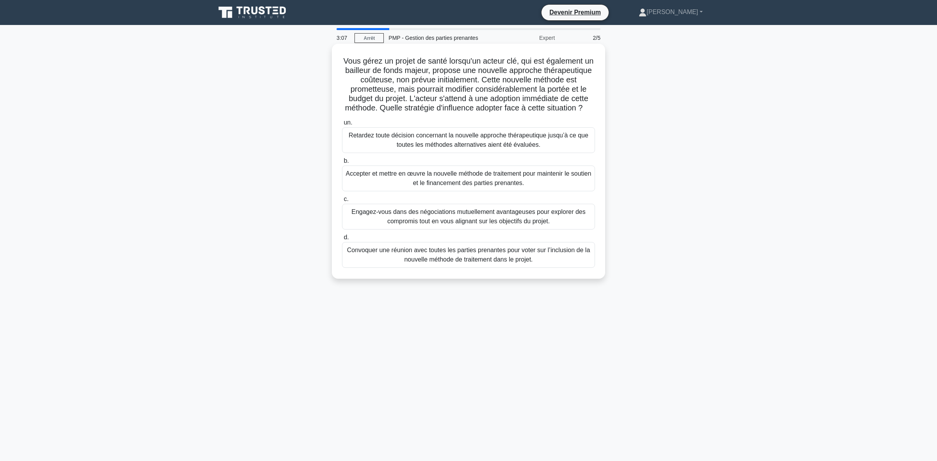
click at [454, 225] on font "Engagez-vous dans des négociations mutuellement avantageuses pour explorer des …" at bounding box center [469, 217] width 234 height 16
click at [342, 202] on input "c. Engagez-vous dans des négociations mutuellement avantageuses pour explorer d…" at bounding box center [342, 199] width 0 height 5
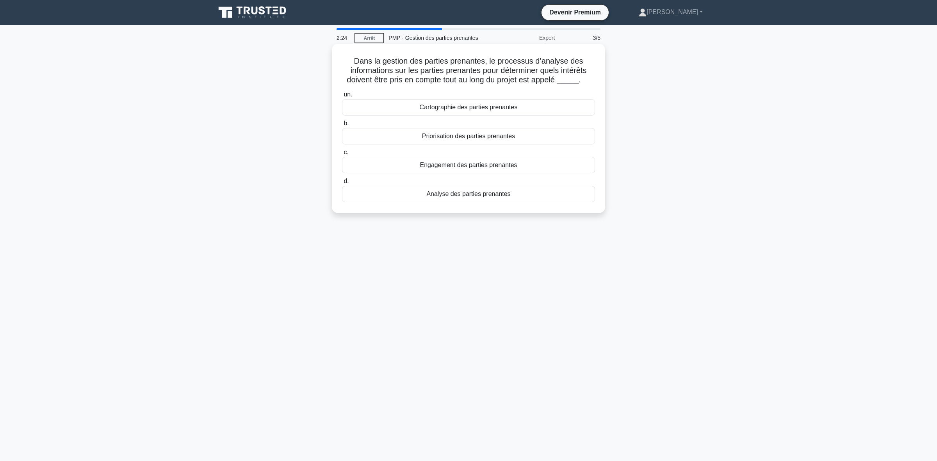
click at [460, 168] on font "Engagement des parties prenantes" at bounding box center [468, 165] width 97 height 7
click at [342, 155] on input "c. Engagement des parties prenantes" at bounding box center [342, 152] width 0 height 5
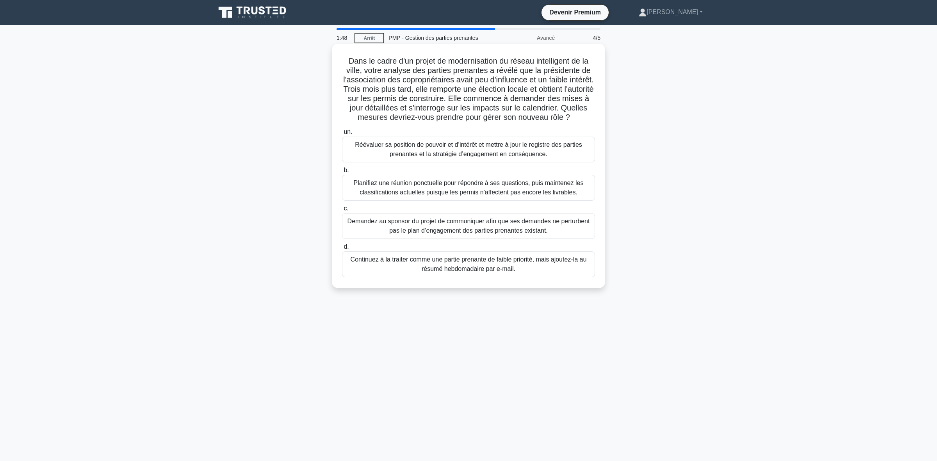
click at [444, 157] on font "Réévaluer sa position de pouvoir et d’intérêt et mettre à jour le registre des …" at bounding box center [468, 149] width 227 height 16
click at [342, 135] on input "un. Réévaluer sa position de pouvoir et d’intérêt et mettre à jour le registre …" at bounding box center [342, 132] width 0 height 5
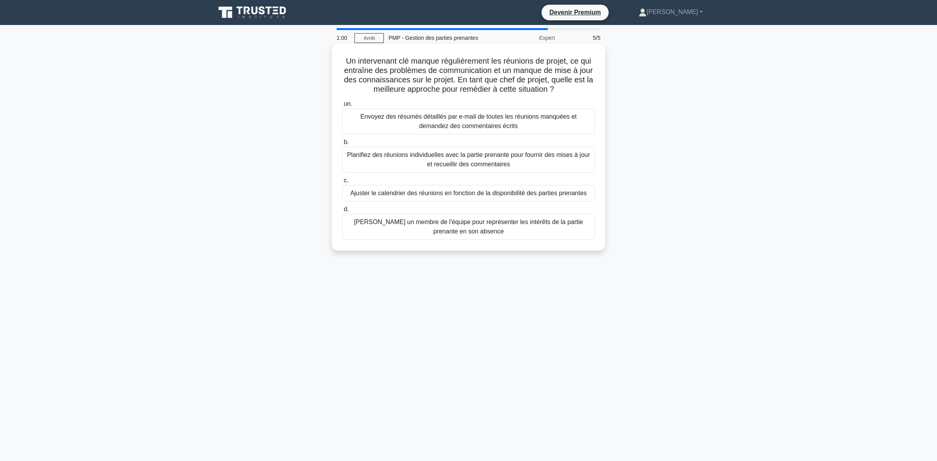
click at [458, 195] on font "Ajuster le calendrier des réunions en fonction de la disponibilité des parties …" at bounding box center [468, 193] width 237 height 7
click at [342, 183] on input "c. Ajuster le calendrier des réunions en fonction de la disponibilité des parti…" at bounding box center [342, 180] width 0 height 5
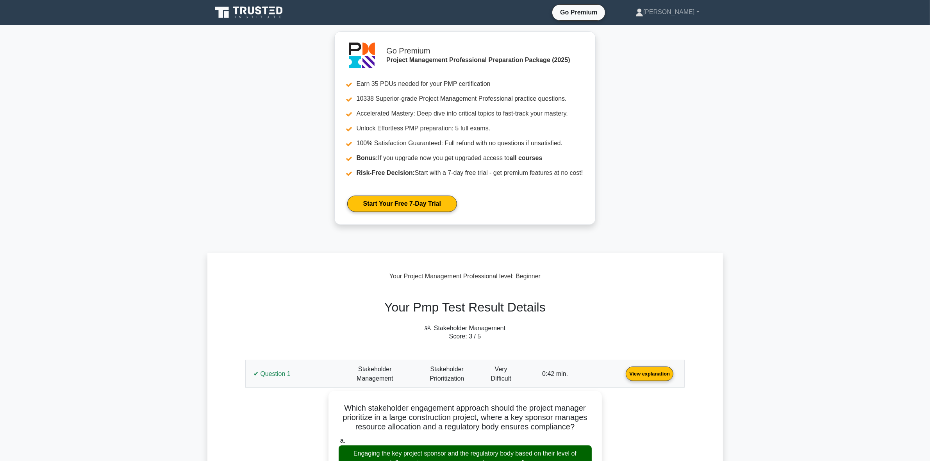
drag, startPoint x: 295, startPoint y: 380, endPoint x: 153, endPoint y: 328, distance: 151.5
click at [623, 377] on link "View explanation" at bounding box center [650, 373] width 54 height 7
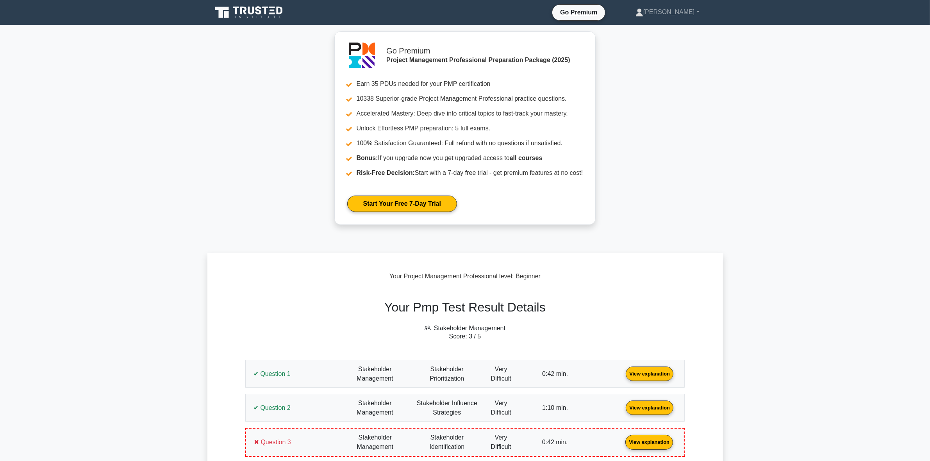
scroll to position [244, 0]
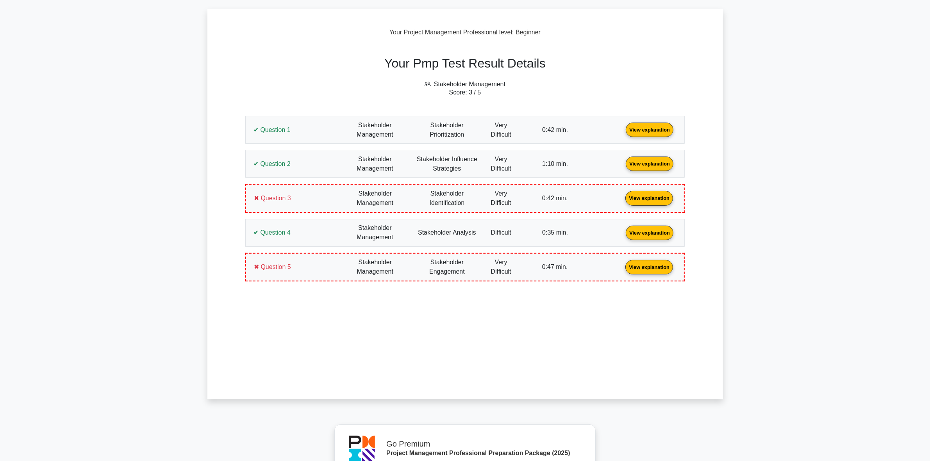
click at [623, 128] on link "View explanation" at bounding box center [650, 129] width 54 height 7
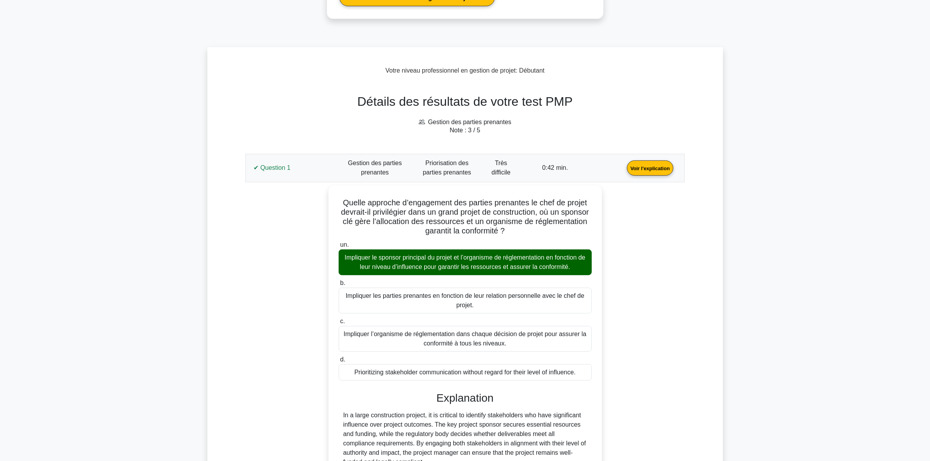
scroll to position [282, 0]
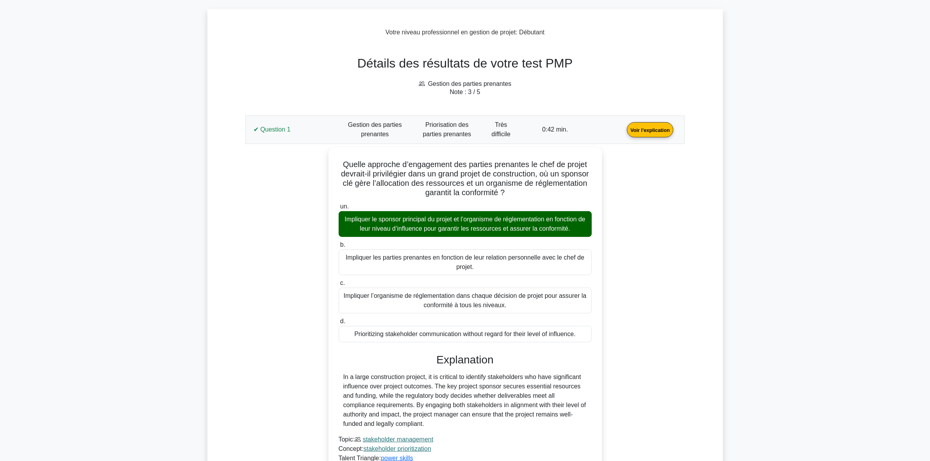
click at [828, 161] on main "Devenir Premium Pack de préparation professionnelle en gestion de projet (2025)…" at bounding box center [465, 347] width 930 height 1209
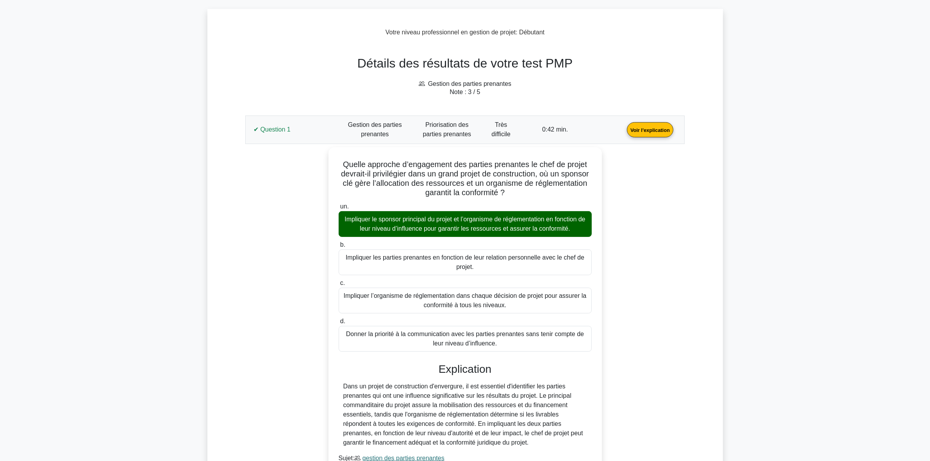
click at [624, 130] on link "Voir l'explication" at bounding box center [650, 129] width 53 height 7
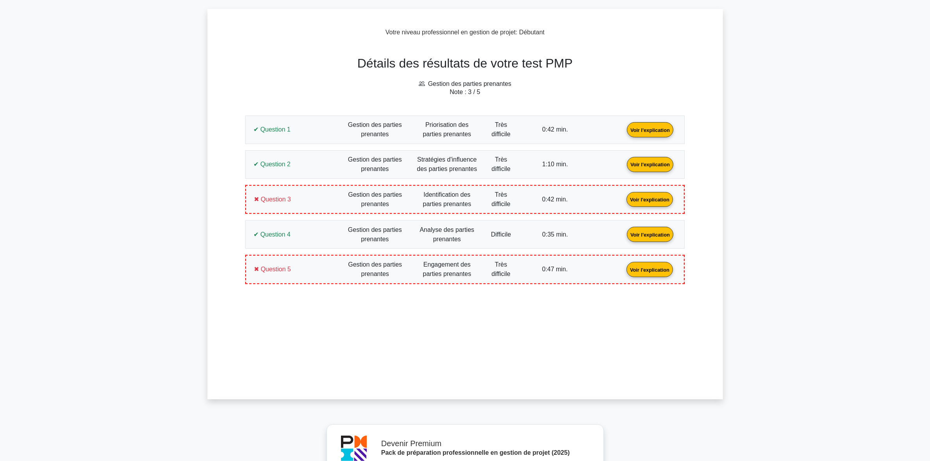
click at [624, 167] on link "Voir l'explication" at bounding box center [650, 164] width 53 height 7
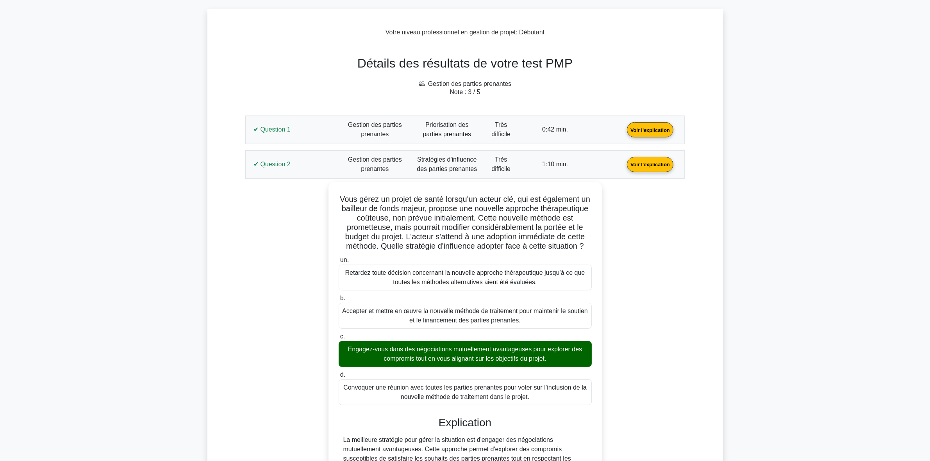
click at [624, 161] on link "Voir l'explication" at bounding box center [650, 164] width 53 height 7
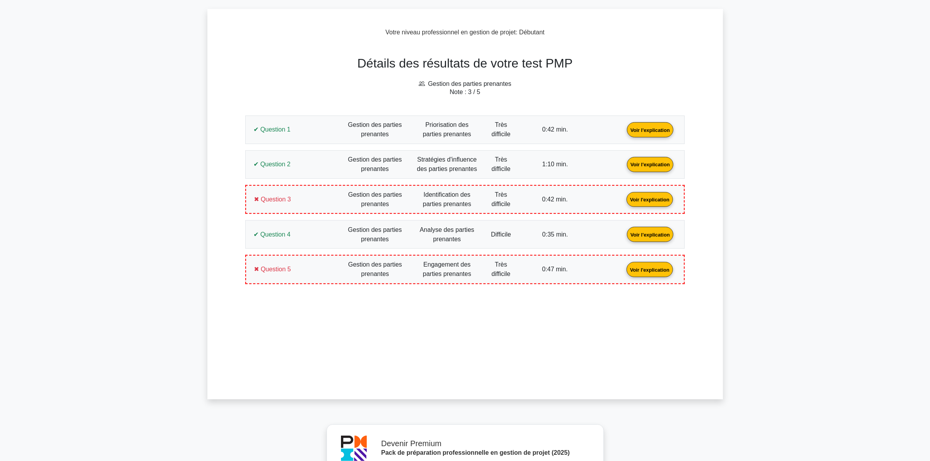
click at [623, 199] on link "Voir l'explication" at bounding box center [649, 199] width 53 height 7
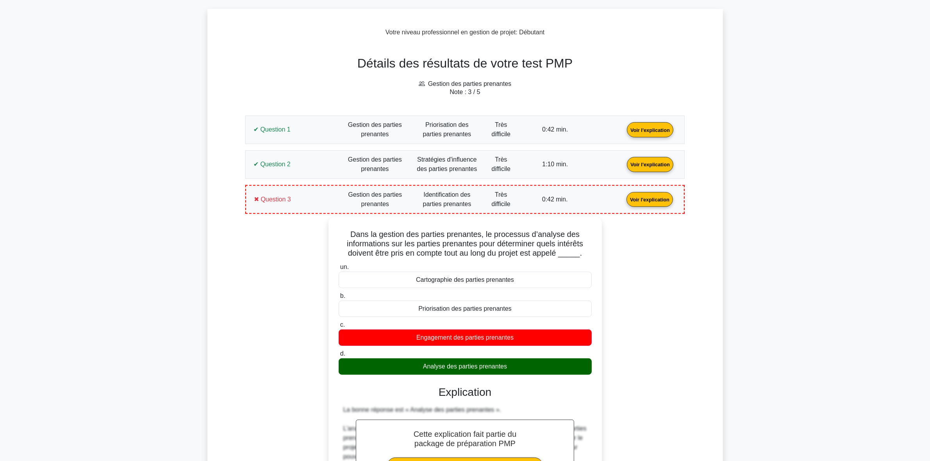
click at [623, 201] on link "Voir l'explication" at bounding box center [649, 199] width 53 height 7
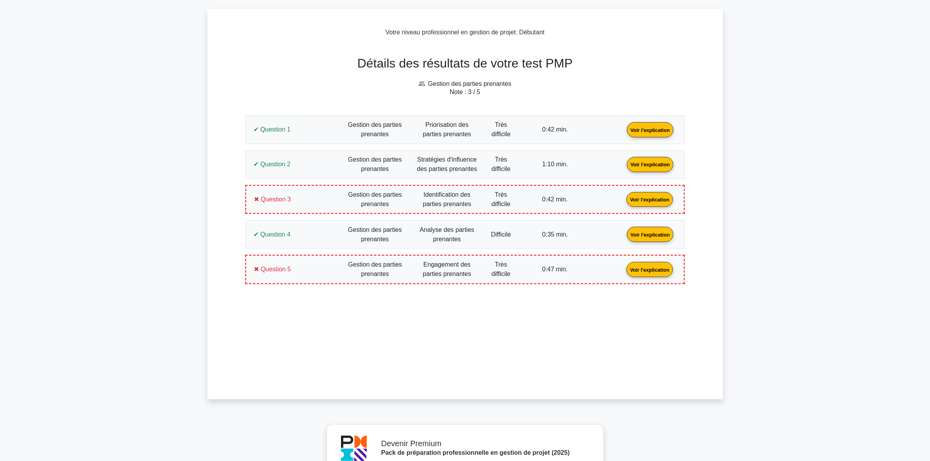
click at [624, 231] on link "Voir l'explication" at bounding box center [650, 234] width 53 height 7
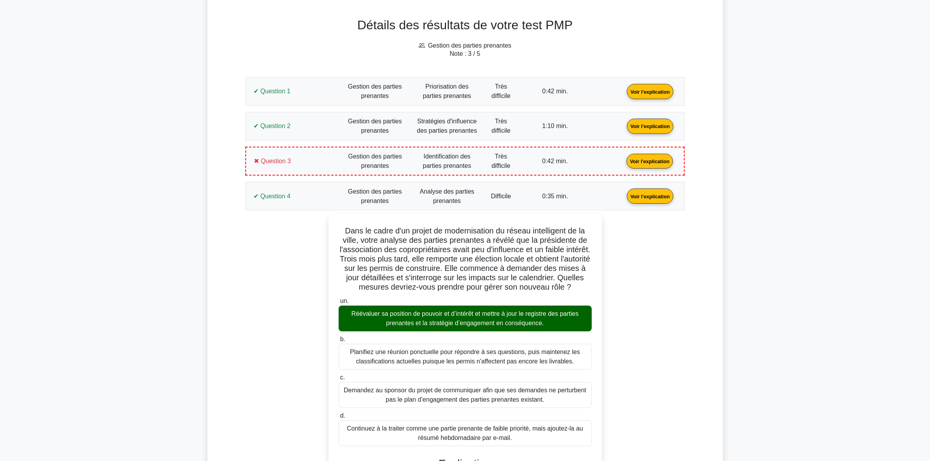
scroll to position [380, 0]
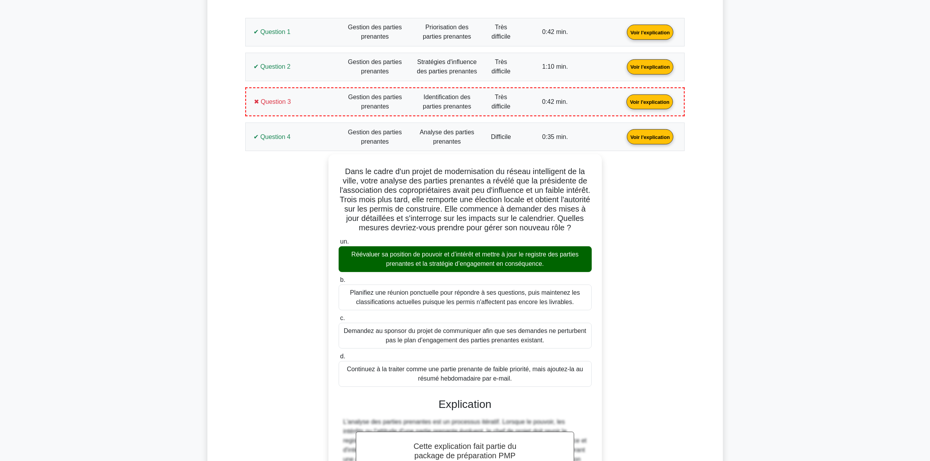
click at [624, 140] on link "Voir l'explication" at bounding box center [650, 136] width 53 height 7
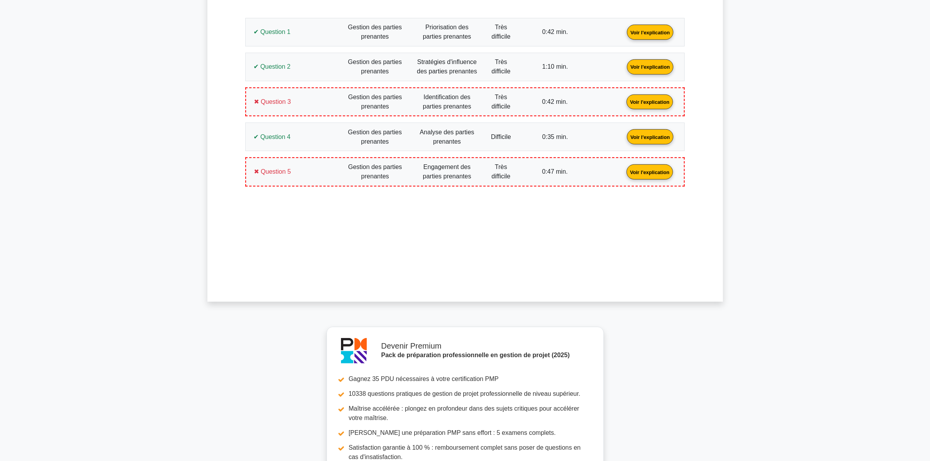
click at [623, 175] on link "Voir l'explication" at bounding box center [649, 171] width 53 height 7
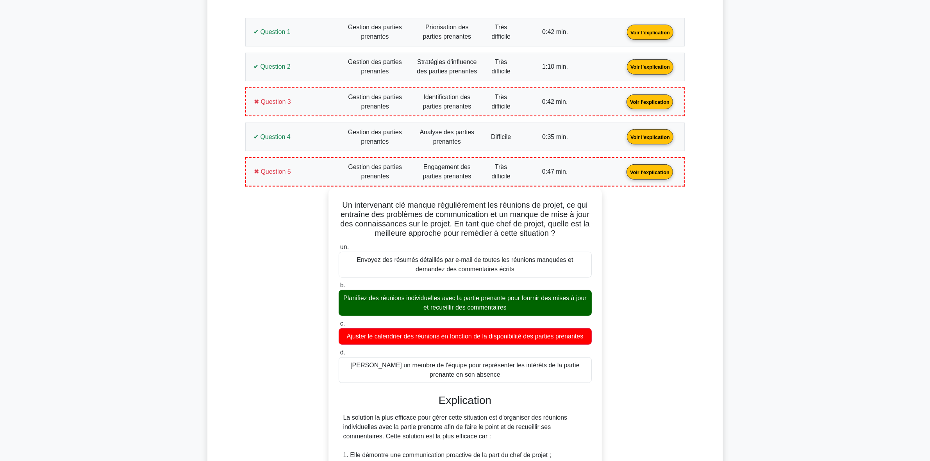
drag, startPoint x: 498, startPoint y: 377, endPoint x: 339, endPoint y: 205, distance: 234.6
click at [339, 205] on div "Un intervenant clé manque régulièrement les réunions de projet, ce qui entraîne…" at bounding box center [465, 463] width 267 height 544
copy div "Un intervenant clé manque régulièrement les réunions de projet, ce qui entraîne…"
